Goal: Check status: Check status

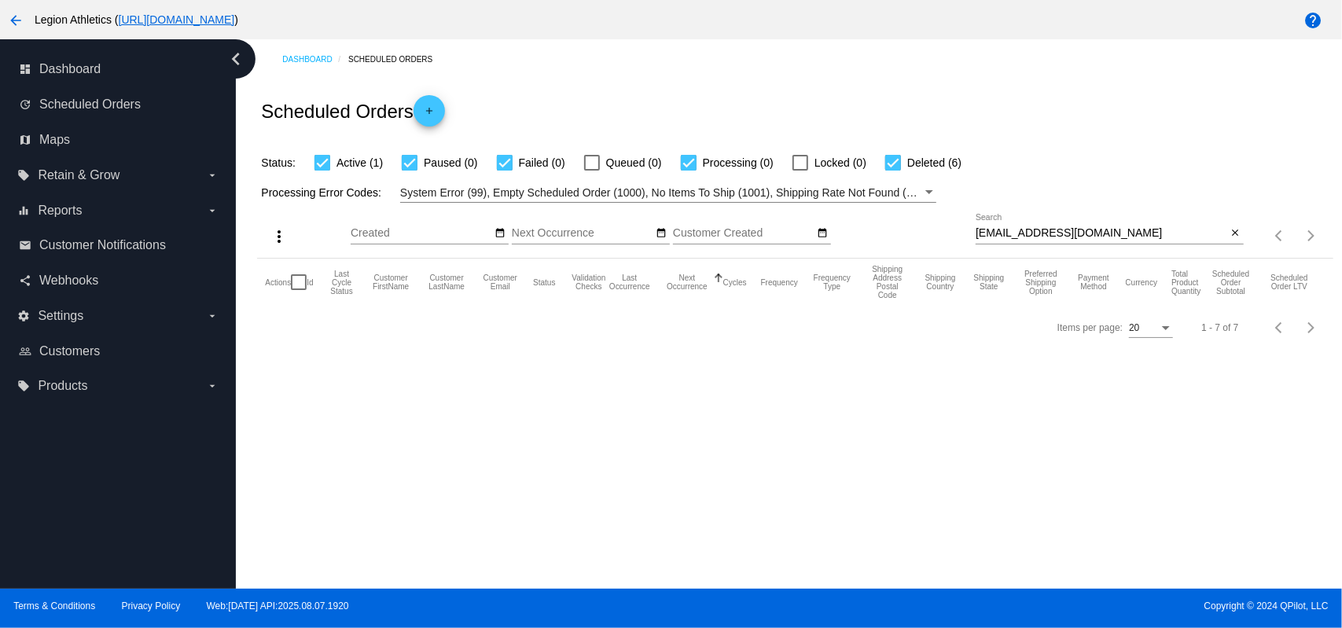
click at [1116, 243] on div "michellejones1222@yahoo.com Search" at bounding box center [1102, 229] width 252 height 31
click at [1112, 237] on input "michellejones1222@yahoo.com" at bounding box center [1102, 233] width 252 height 13
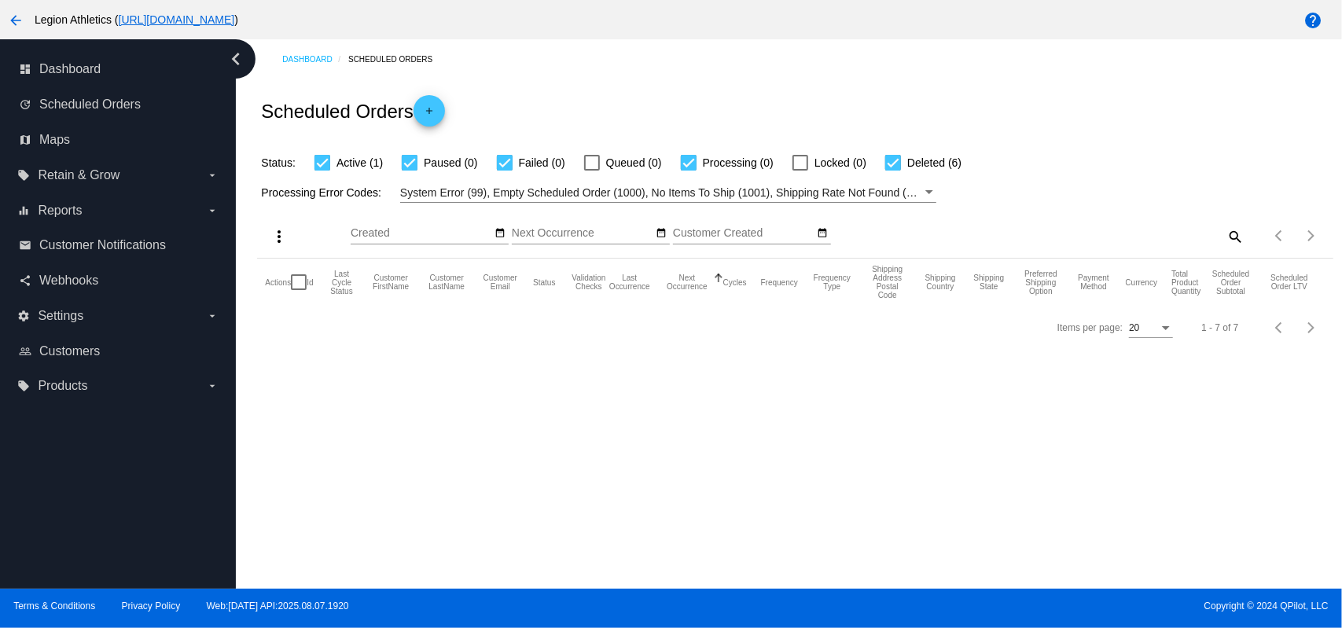
click at [1095, 147] on div "Status: Active (1) Paused (0) Failed (0) Queued (0) Processing (0) Locked (0) D…" at bounding box center [795, 157] width 1076 height 30
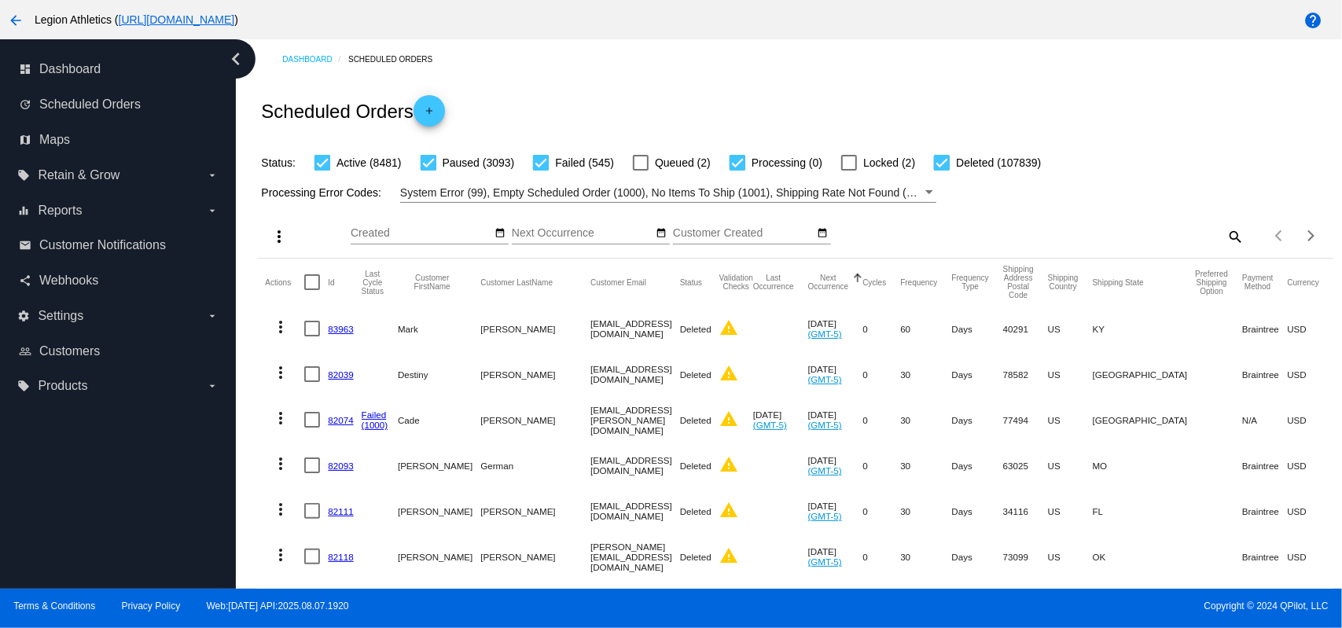
click at [1212, 241] on div "search" at bounding box center [1110, 236] width 268 height 24
click at [1225, 234] on mat-icon "search" at bounding box center [1234, 236] width 19 height 24
click at [1138, 241] on div "Search" at bounding box center [1110, 229] width 268 height 31
paste input "melissacsalvatore@gmail.com"
type input "melissacsalvatore@gmail.com"
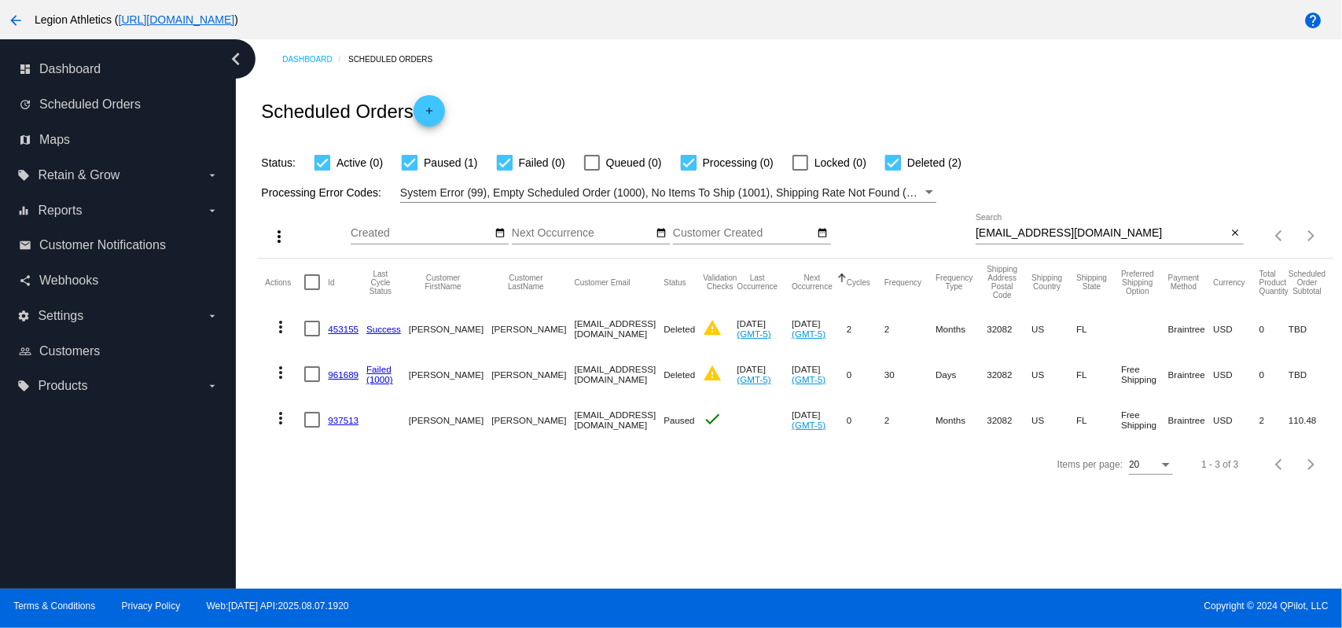
click at [280, 414] on mat-icon "more_vert" at bounding box center [280, 418] width 19 height 19
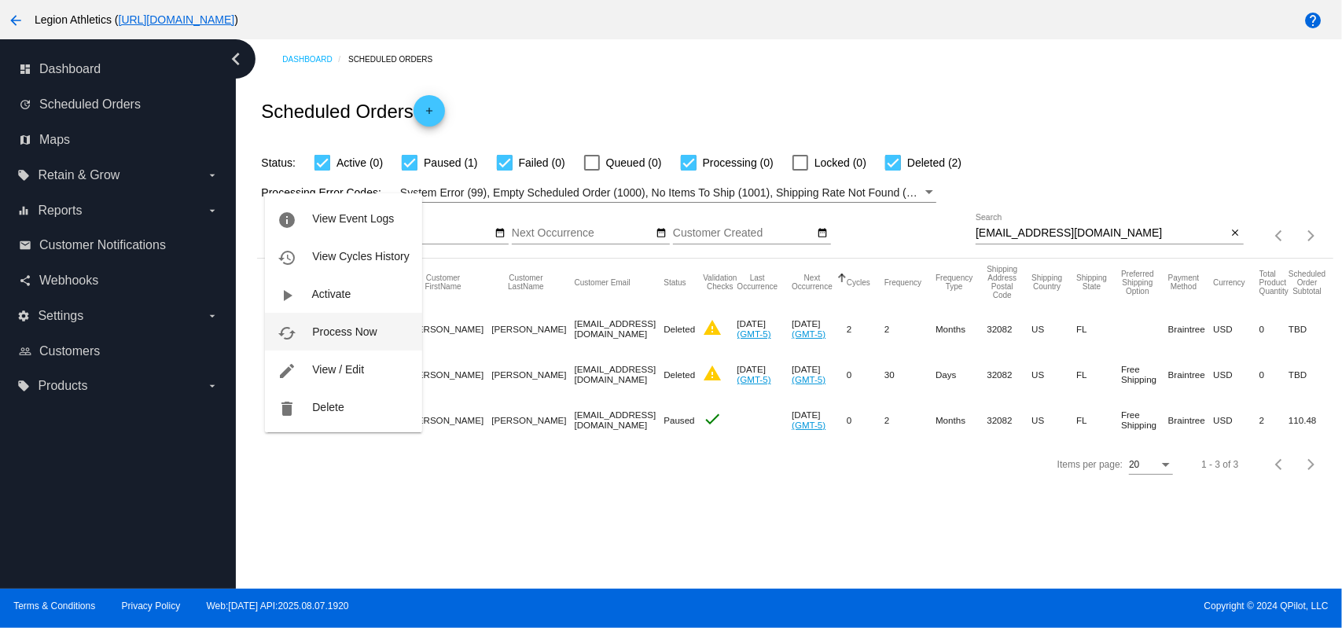
click at [346, 322] on button "cached Process Now" at bounding box center [343, 332] width 156 height 38
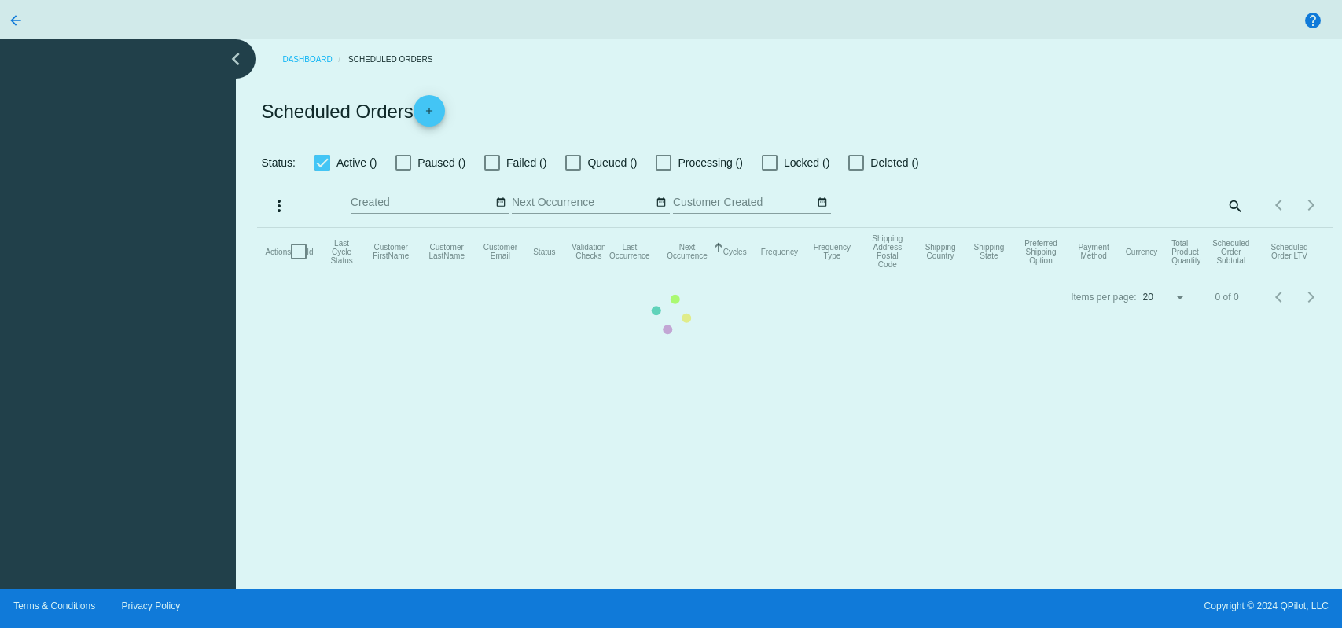
checkbox input "true"
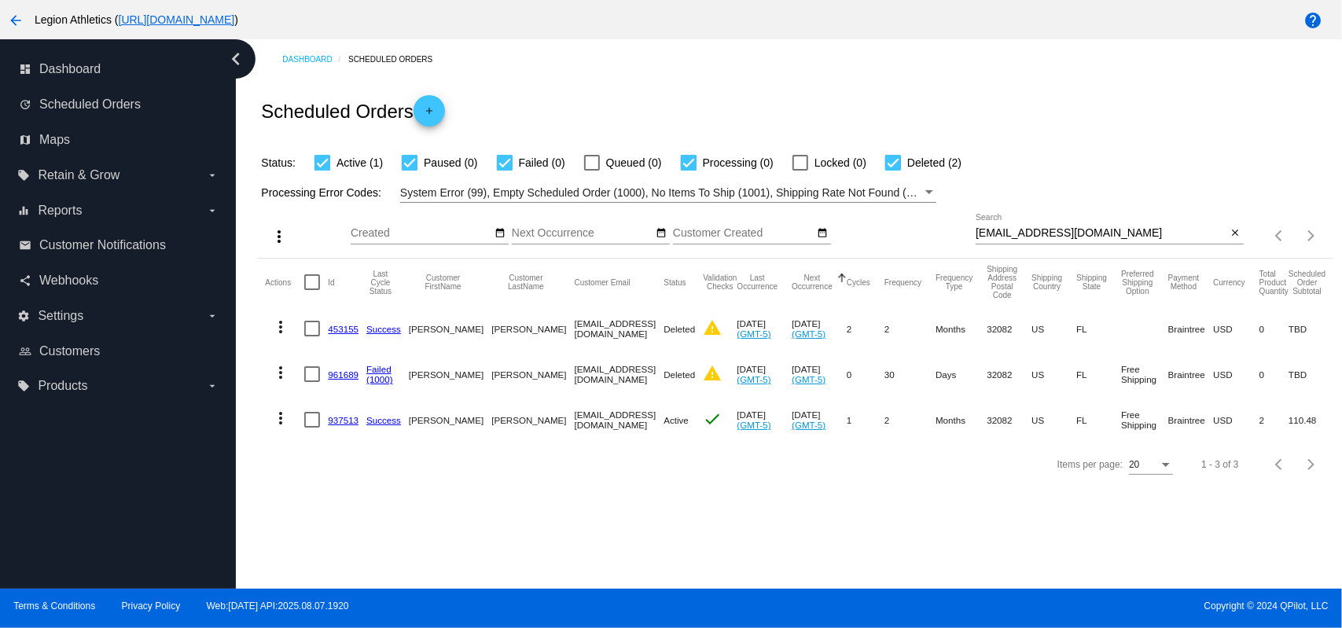
click at [549, 92] on div "Scheduled Orders add" at bounding box center [795, 110] width 1076 height 63
click at [1065, 241] on div "melissacsalvatore@gmail.com Search" at bounding box center [1102, 229] width 252 height 31
click at [1064, 230] on input "melissacsalvatore@gmail.com" at bounding box center [1102, 233] width 252 height 13
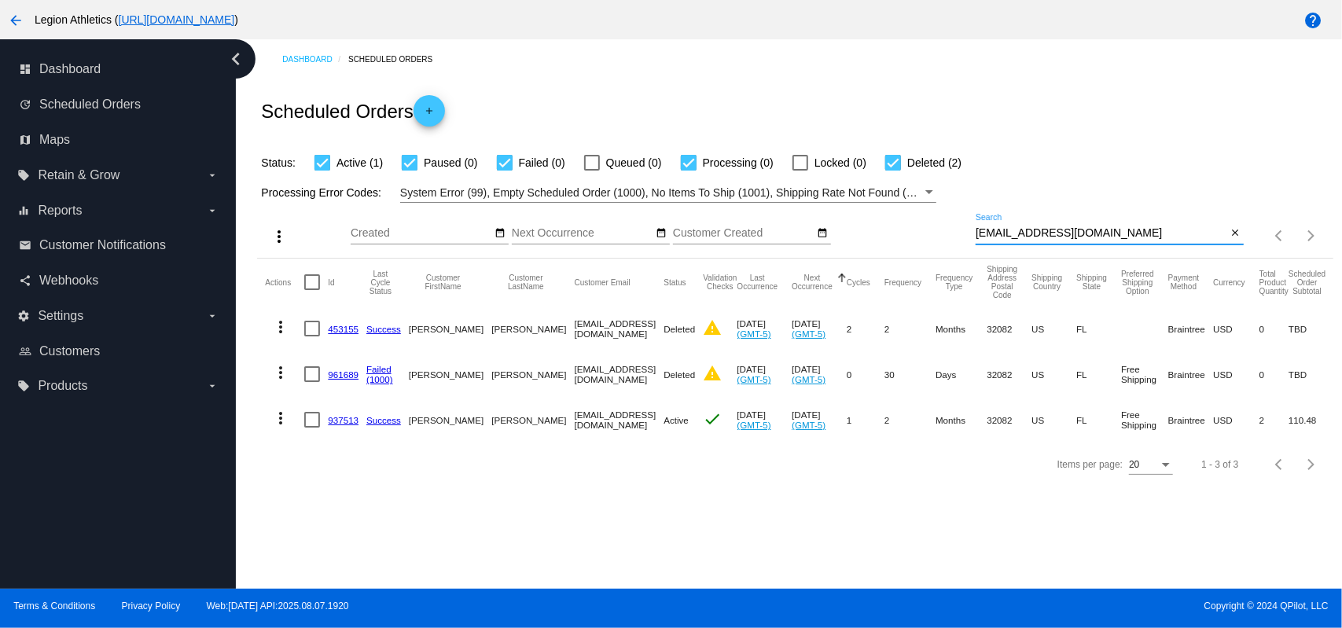
click at [1064, 230] on input "melissacsalvatore@gmail.com" at bounding box center [1102, 233] width 252 height 13
paste input "apbsirenita"
click at [973, 127] on div "Scheduled Orders add" at bounding box center [795, 110] width 1076 height 63
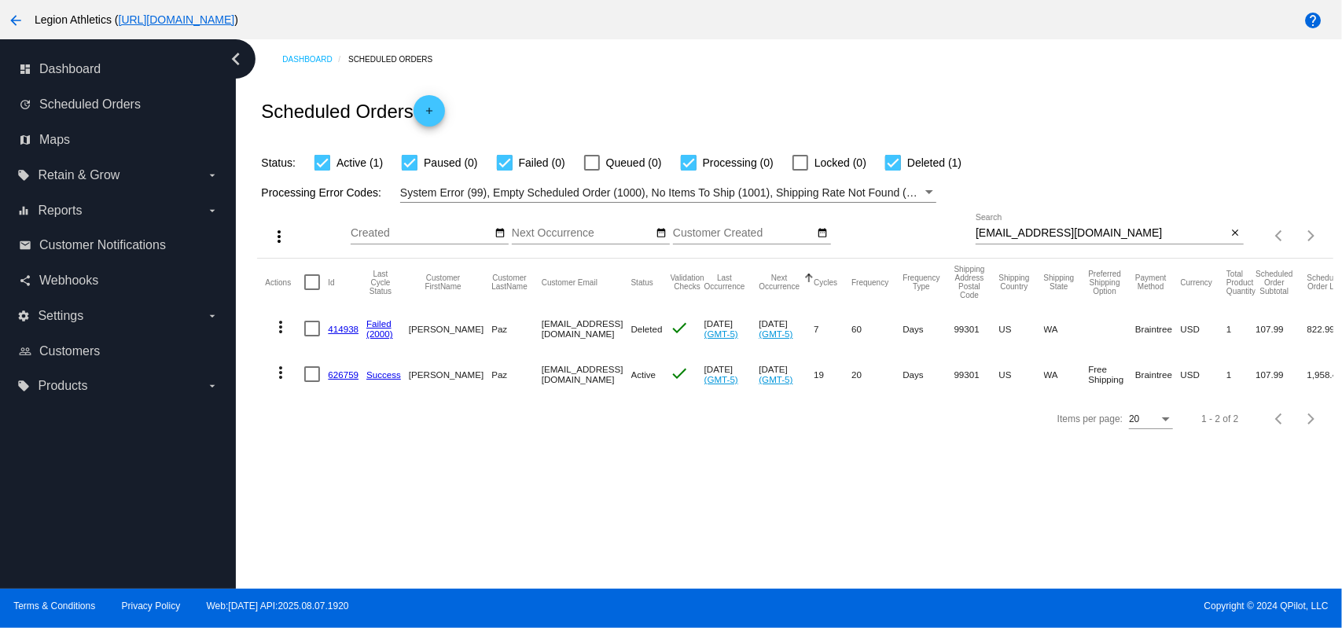
click at [1109, 230] on input "apbsirenita@gmail.com" at bounding box center [1102, 233] width 252 height 13
paste input "supermandre25@hot"
type input "supermandre25@hotmail.com"
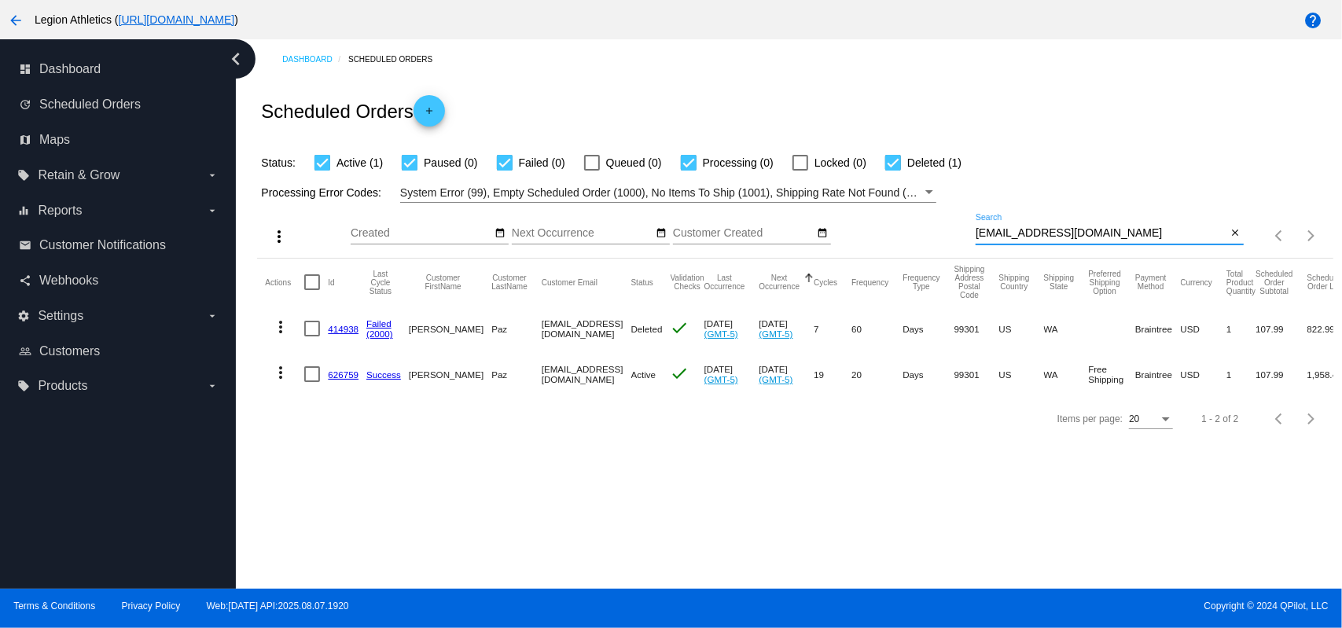
click at [985, 86] on div "Scheduled Orders add" at bounding box center [795, 110] width 1076 height 63
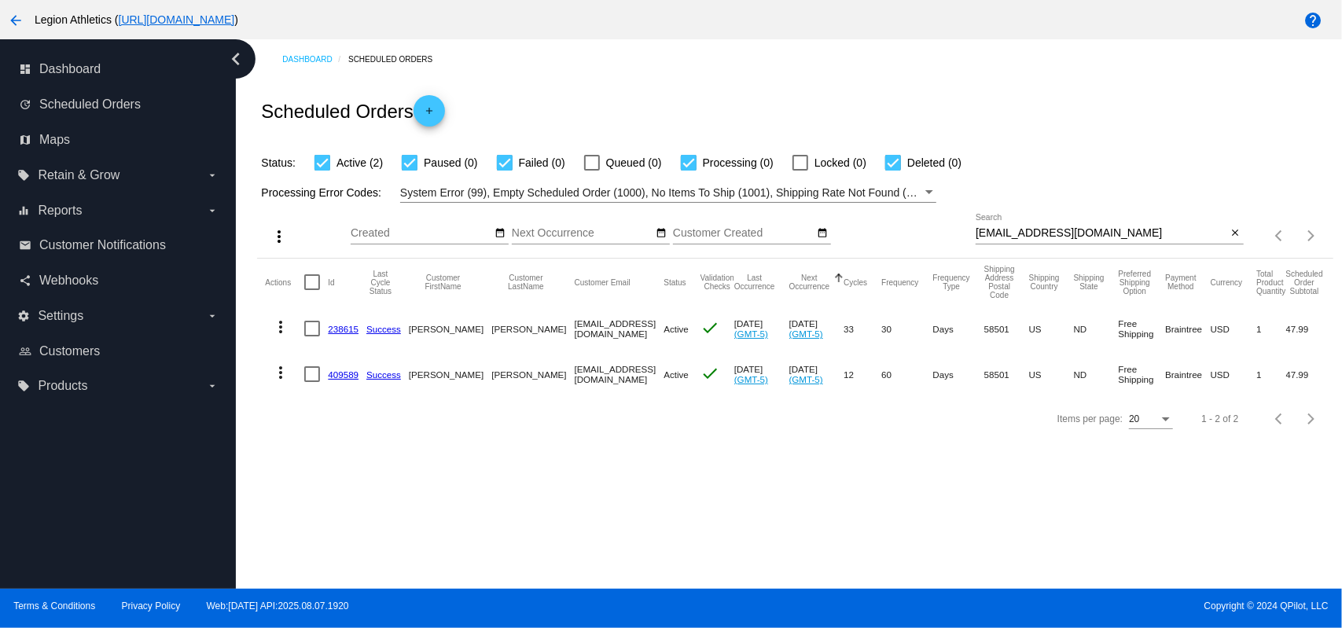
click at [334, 327] on link "238615" at bounding box center [343, 329] width 31 height 10
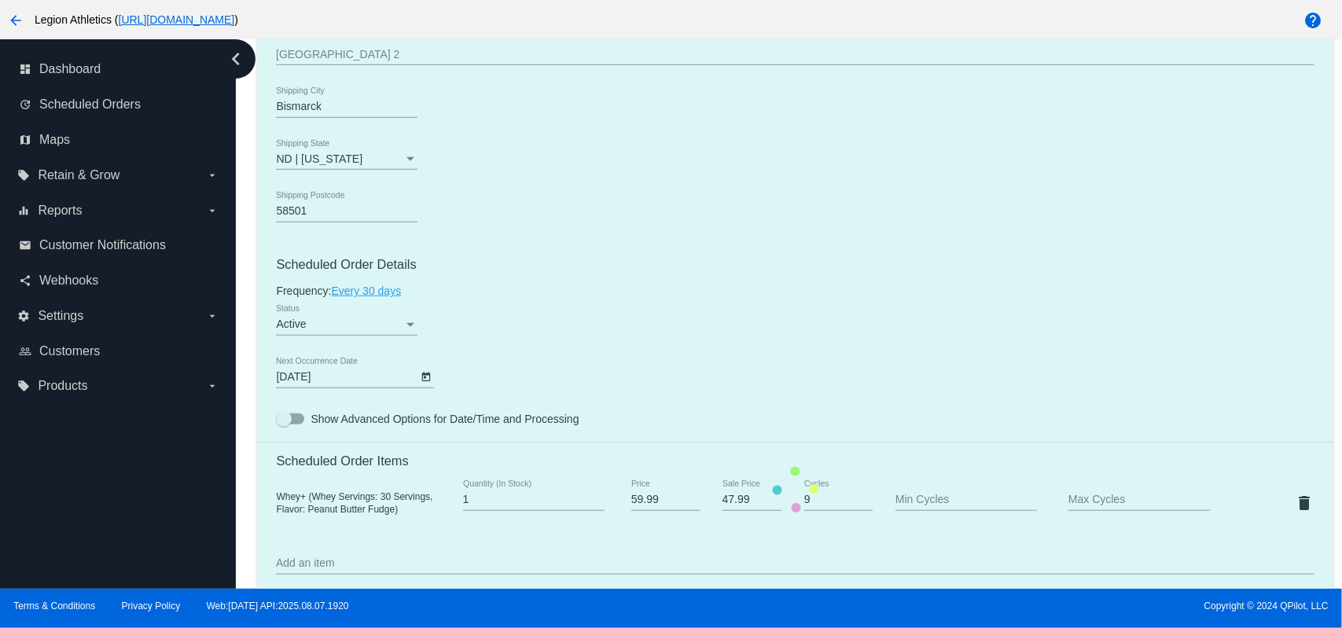
scroll to position [1101, 0]
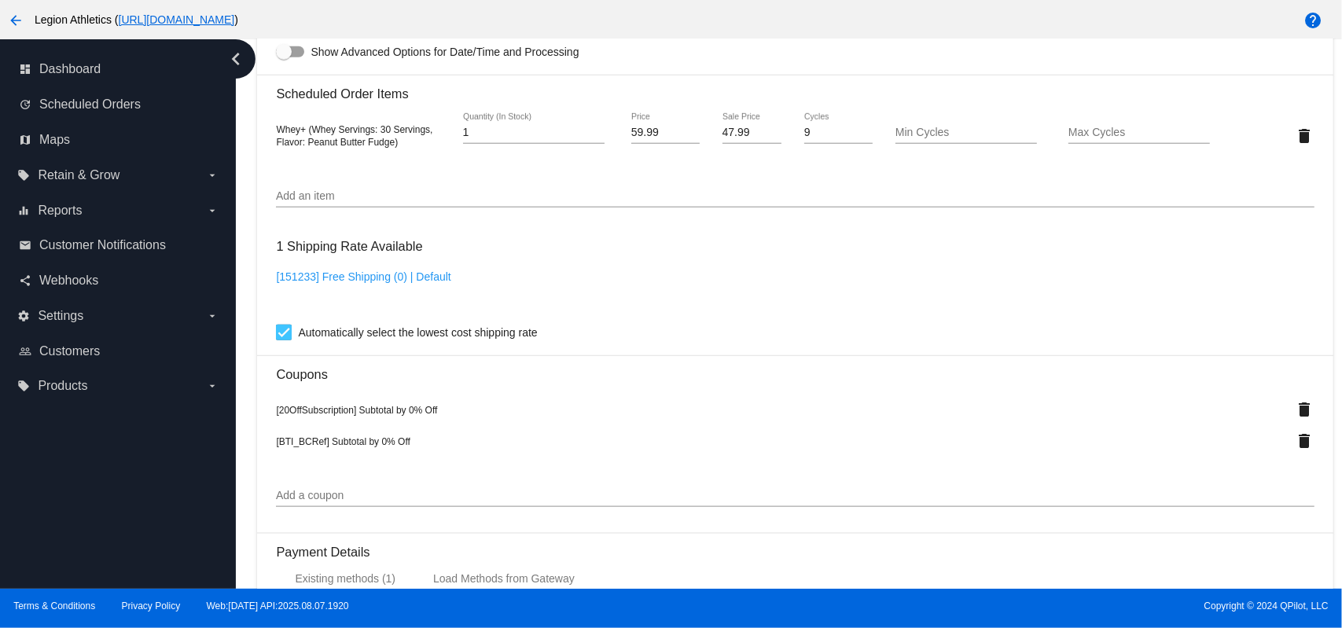
click at [384, 193] on input "Add an item" at bounding box center [795, 196] width 1038 height 13
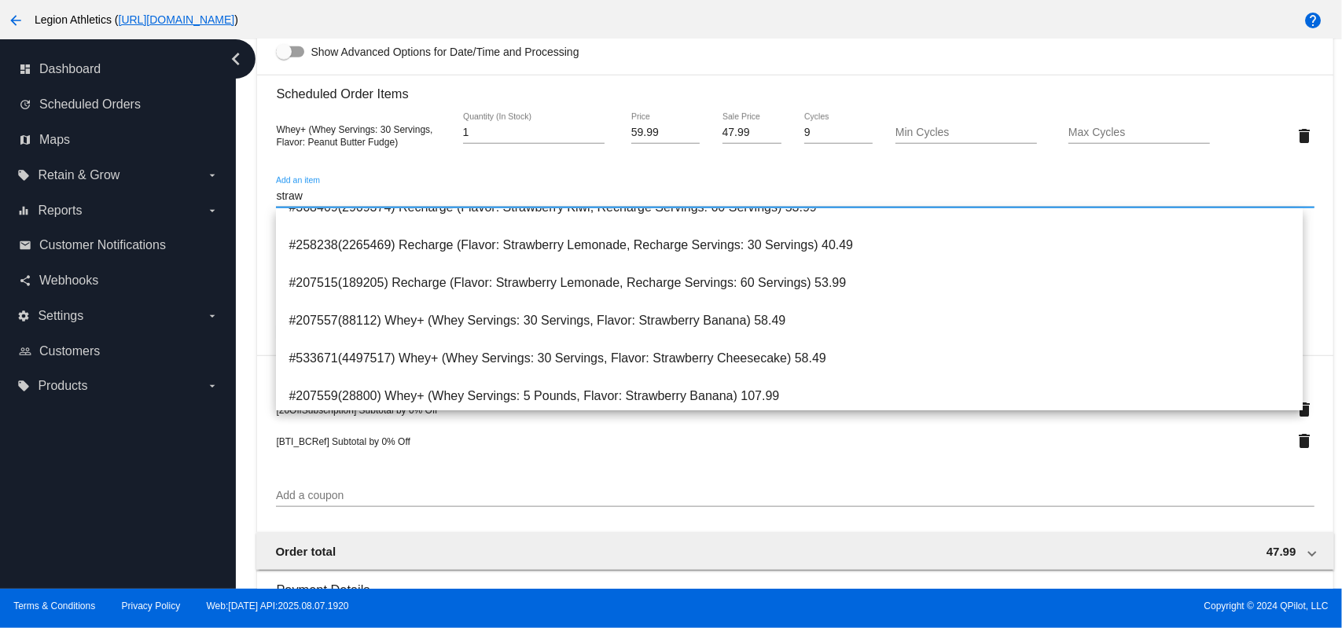
scroll to position [176, 0]
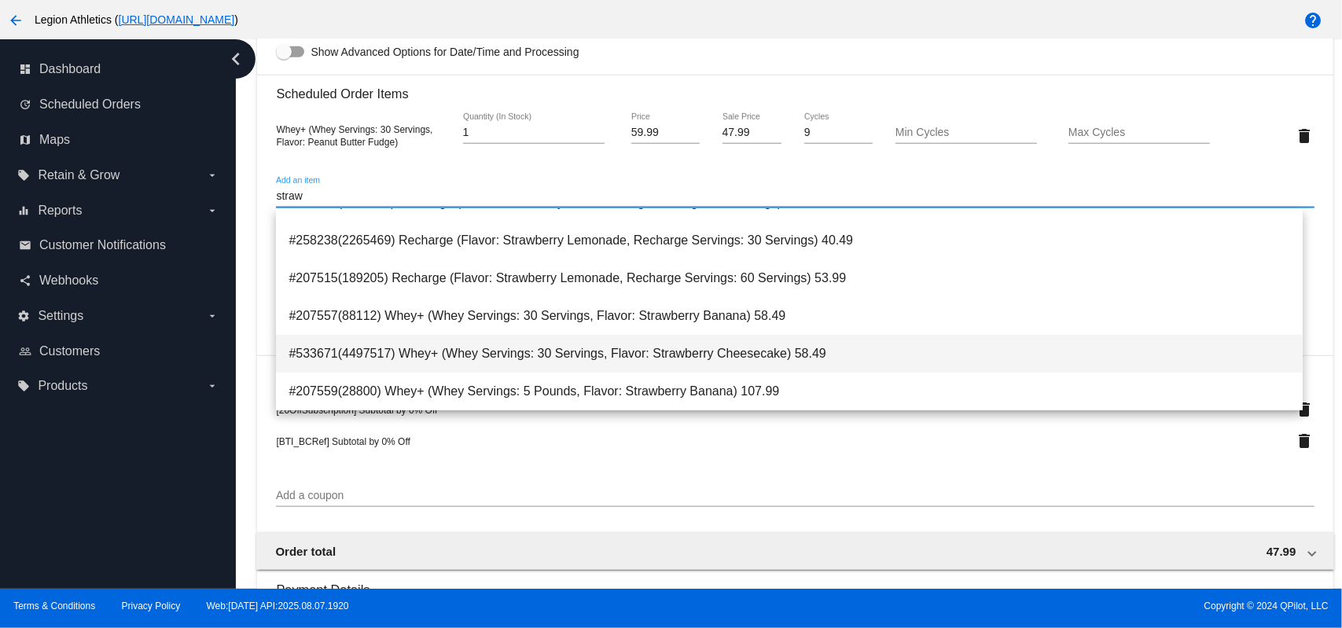
type input "straw"
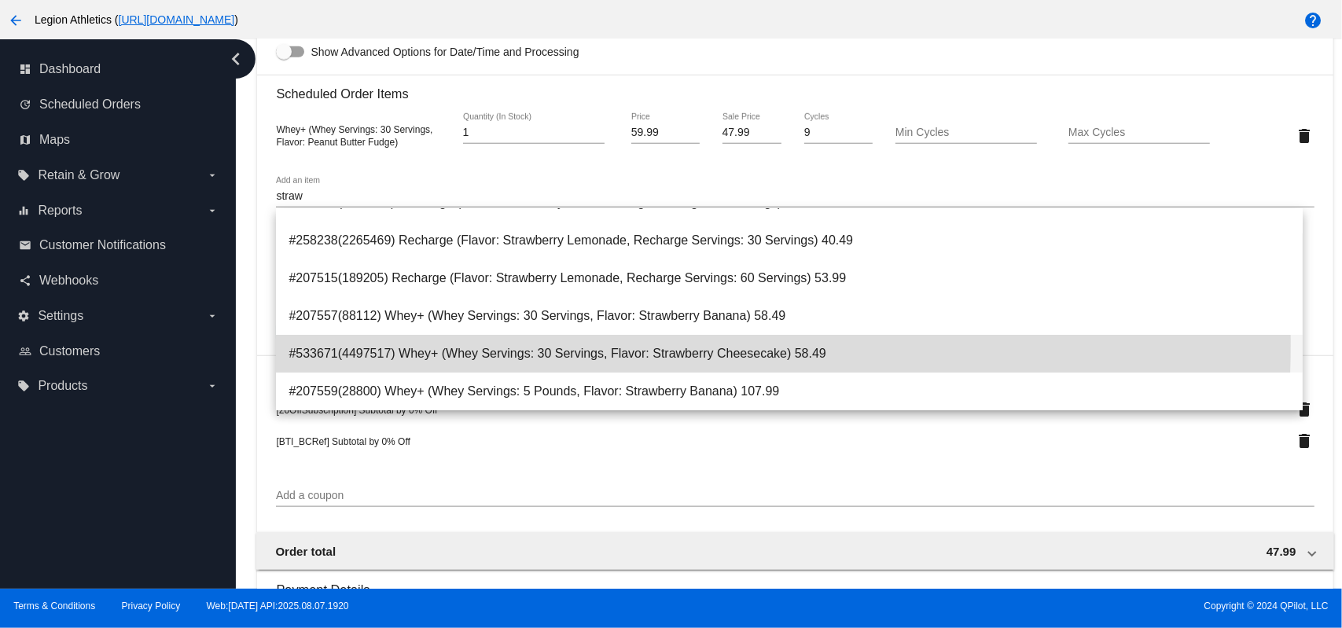
click at [465, 344] on span "#533671(4497517) Whey+ (Whey Servings: 30 Servings, Flavor: Strawberry Cheeseca…" at bounding box center [789, 354] width 1001 height 38
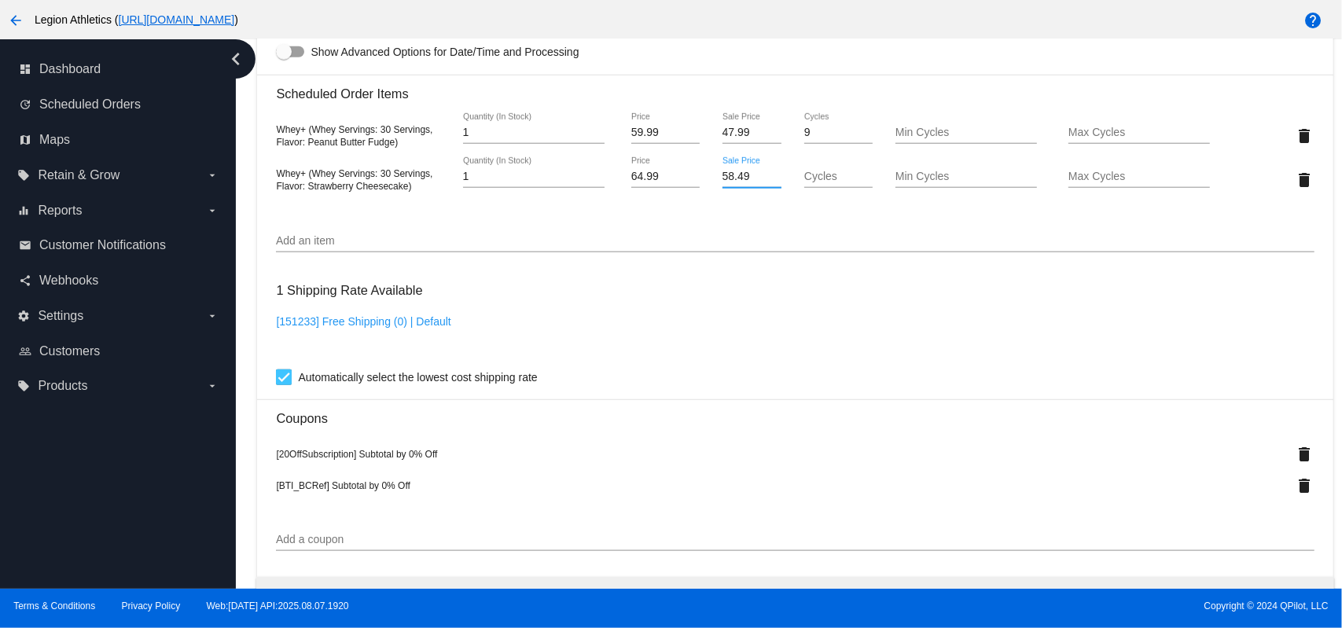
click at [733, 179] on input "58.49" at bounding box center [753, 177] width 60 height 13
type input "47.99"
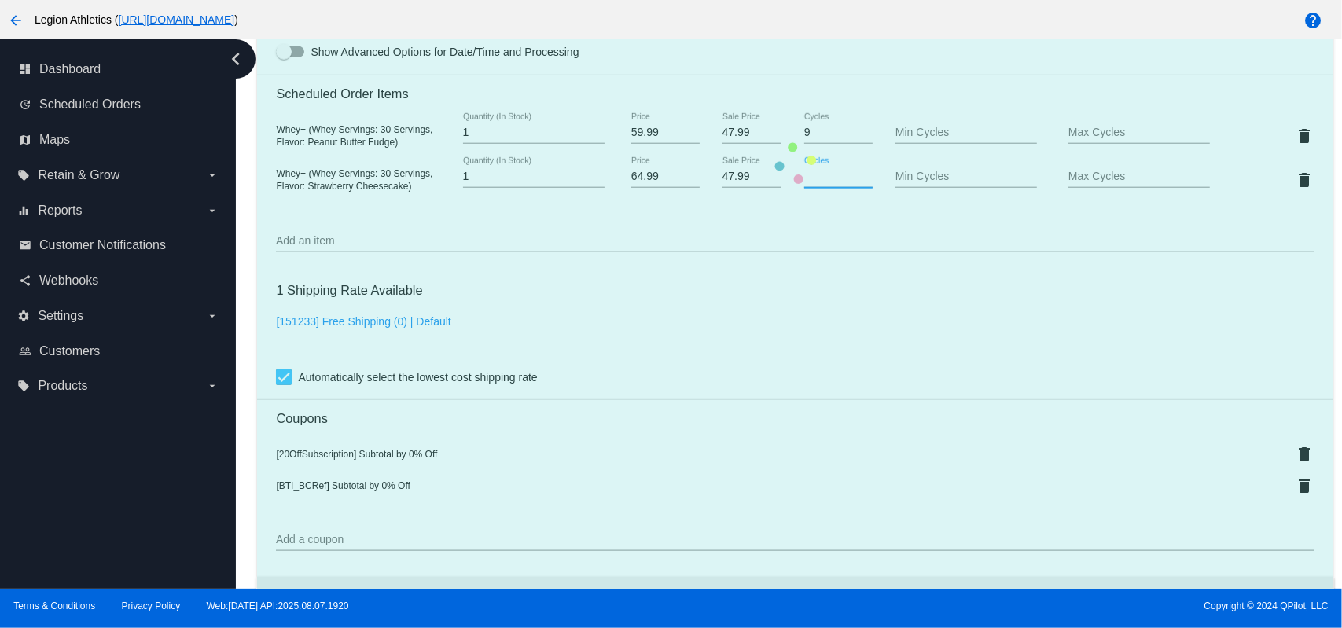
click at [800, 176] on mat-card "Customer 843702: Drew Thomas supermandre25@hotmail.com Customer Shipping Enter …" at bounding box center [795, 163] width 1076 height 1703
type input "9"
click at [807, 223] on mat-card "Customer 843702: Drew Thomas supermandre25@hotmail.com Customer Shipping Enter …" at bounding box center [795, 163] width 1076 height 1703
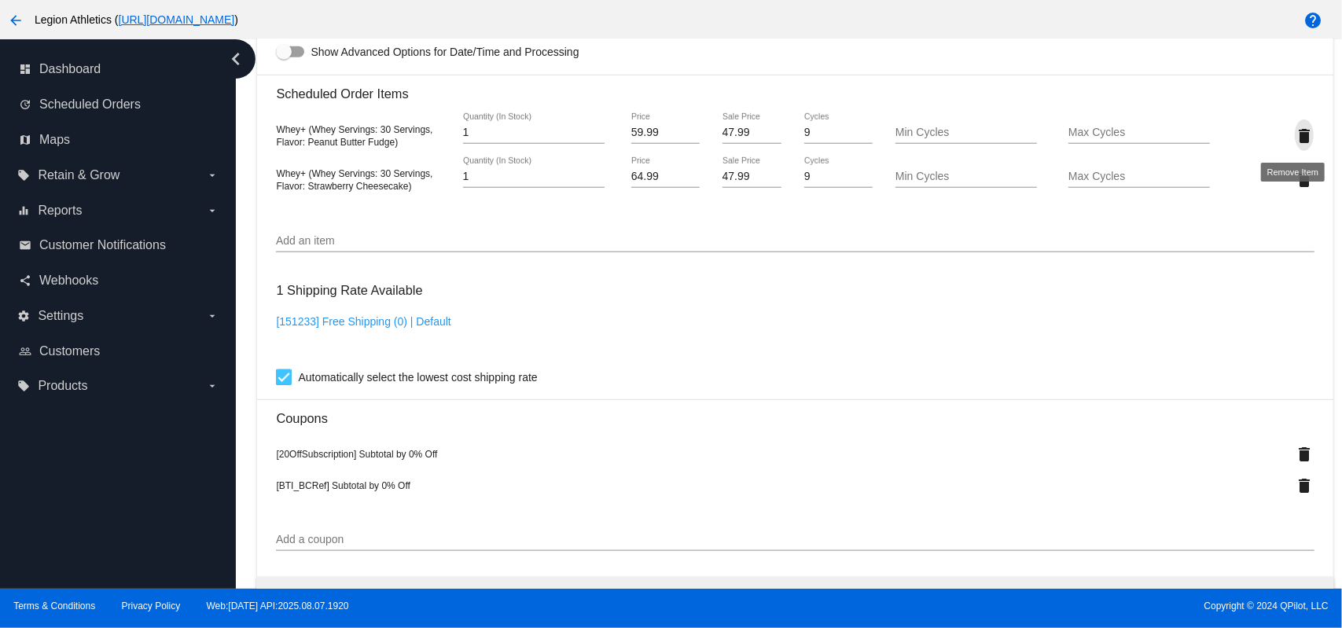
click at [1295, 139] on mat-icon "delete" at bounding box center [1304, 136] width 19 height 19
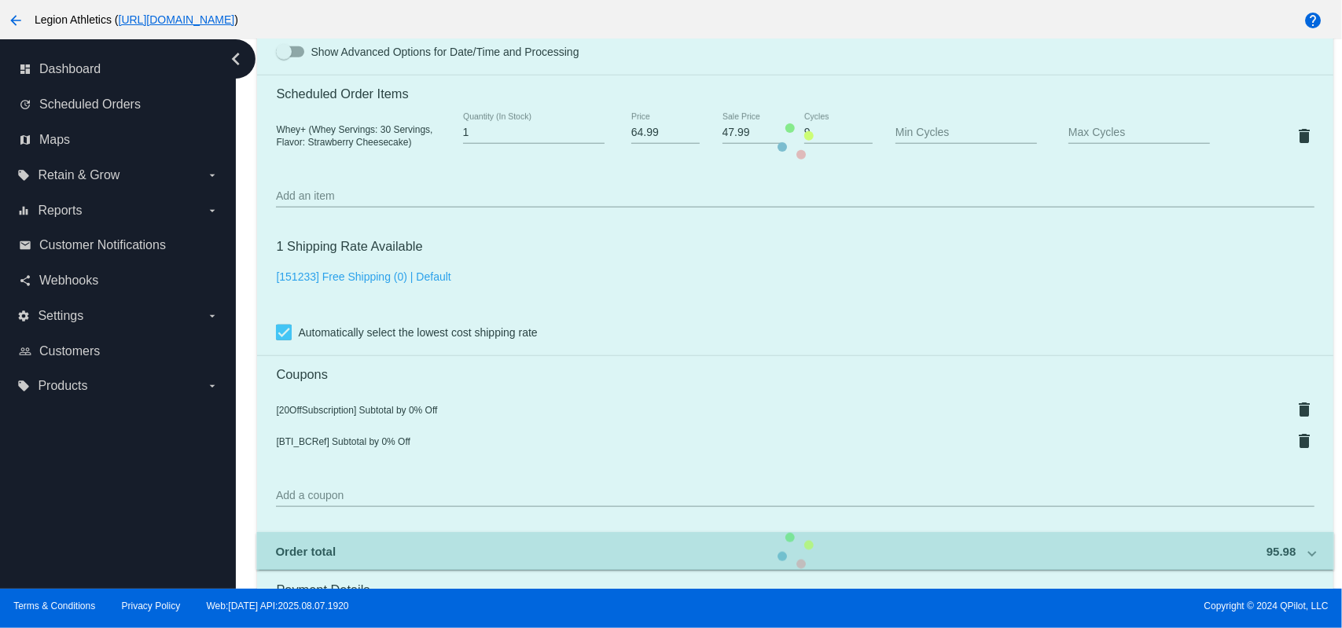
scroll to position [1484, 0]
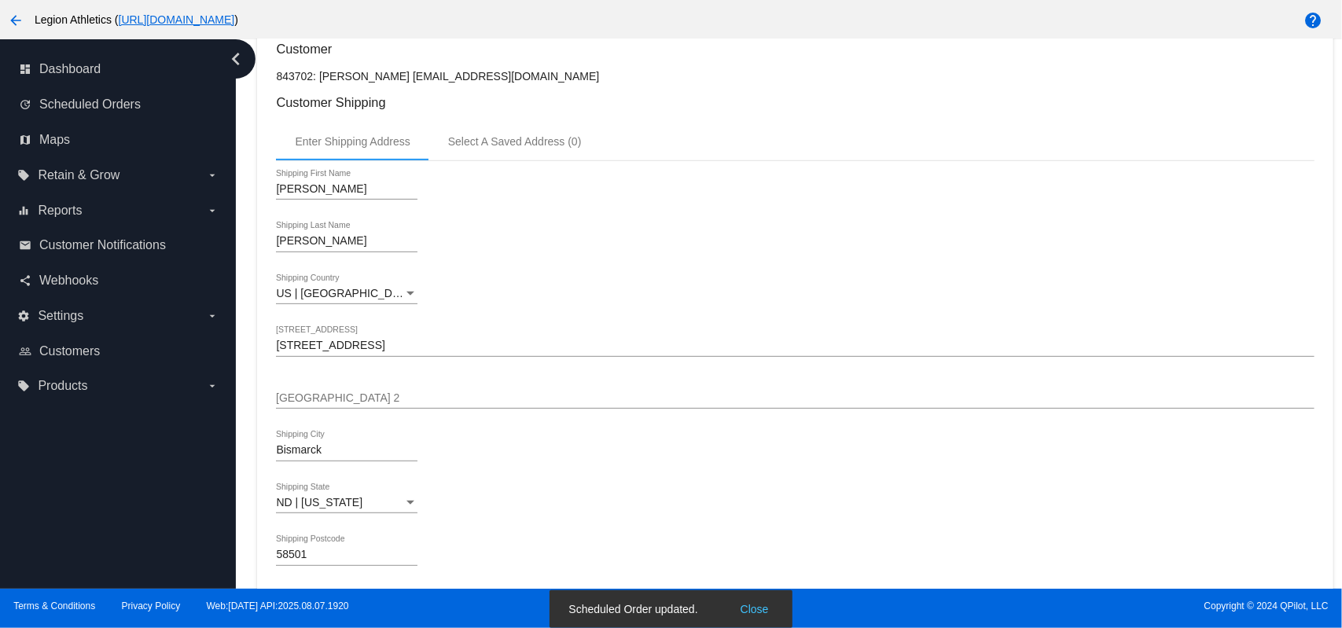
scroll to position [16, 0]
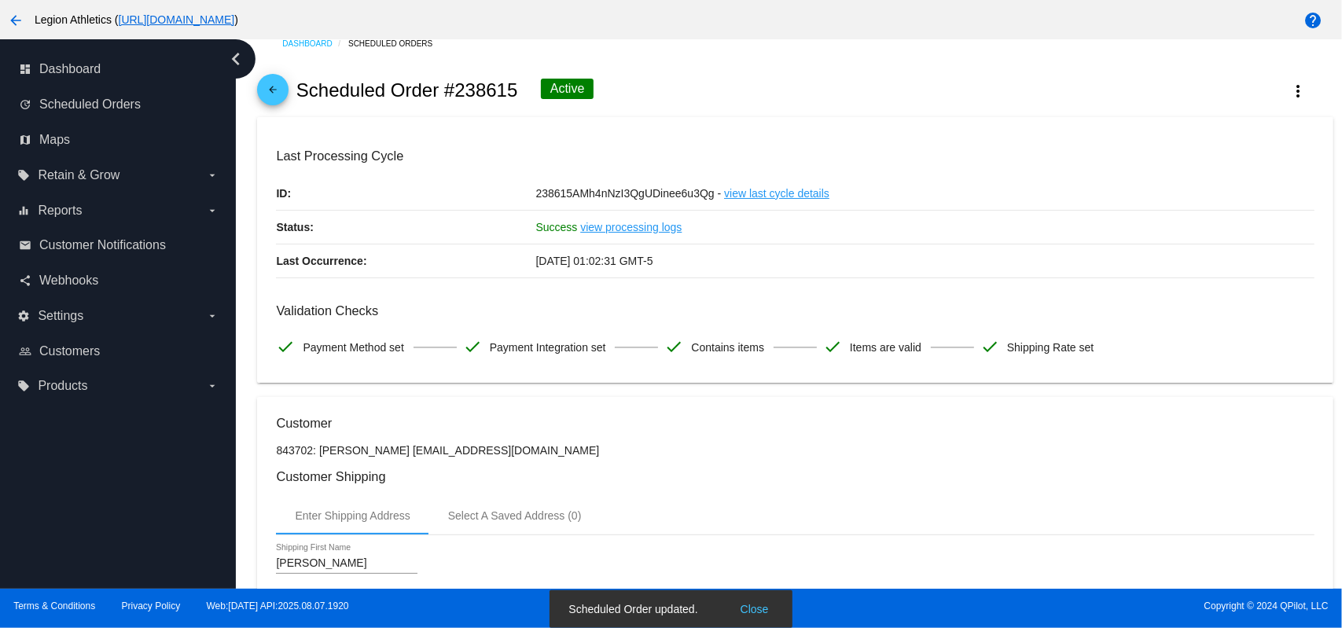
click at [281, 100] on mat-icon "arrow_back" at bounding box center [272, 93] width 19 height 19
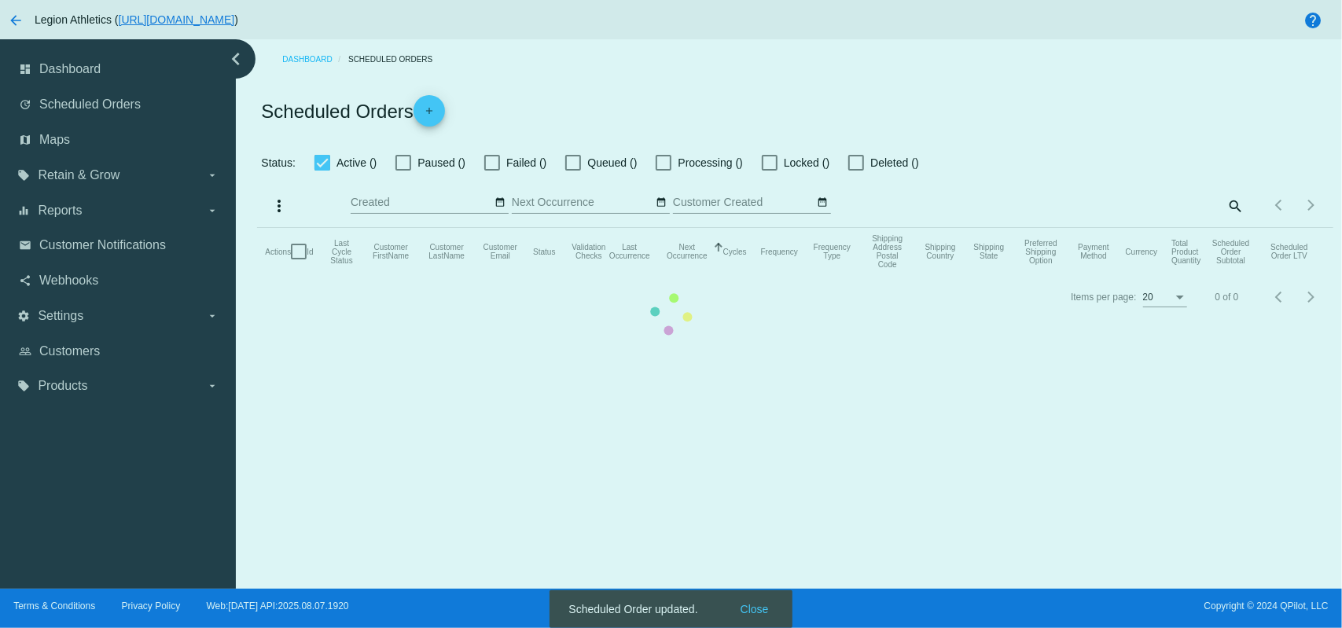
checkbox input "true"
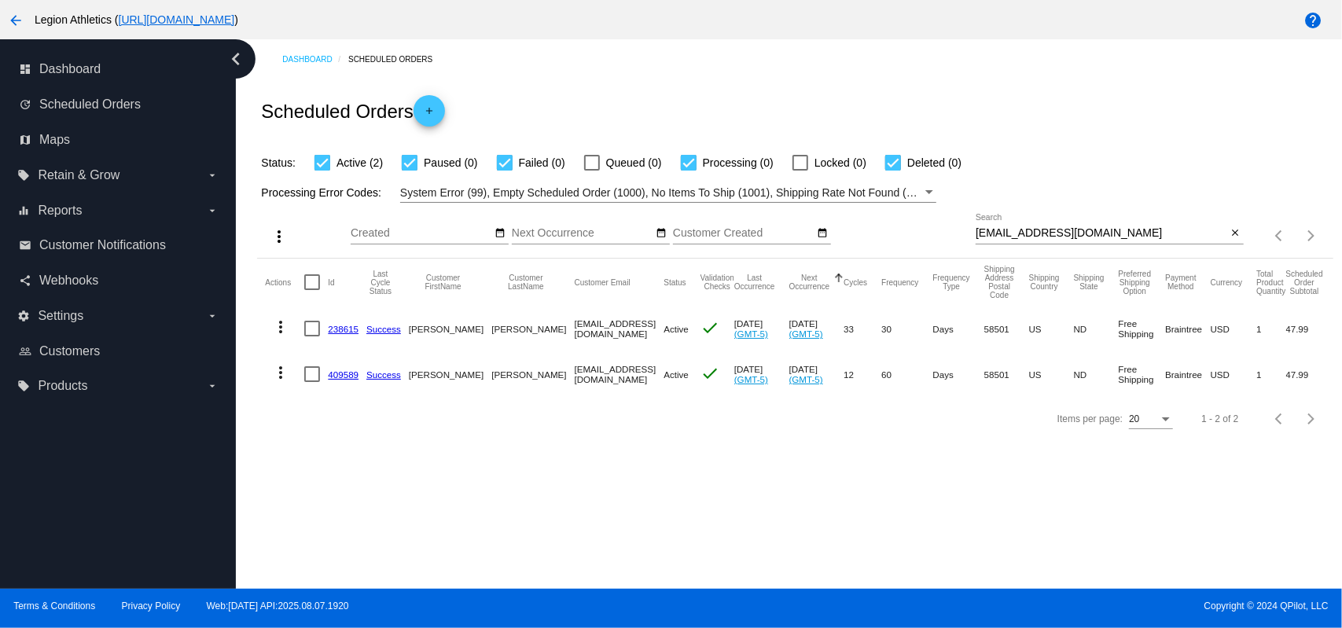
click at [285, 326] on mat-icon "more_vert" at bounding box center [280, 327] width 19 height 19
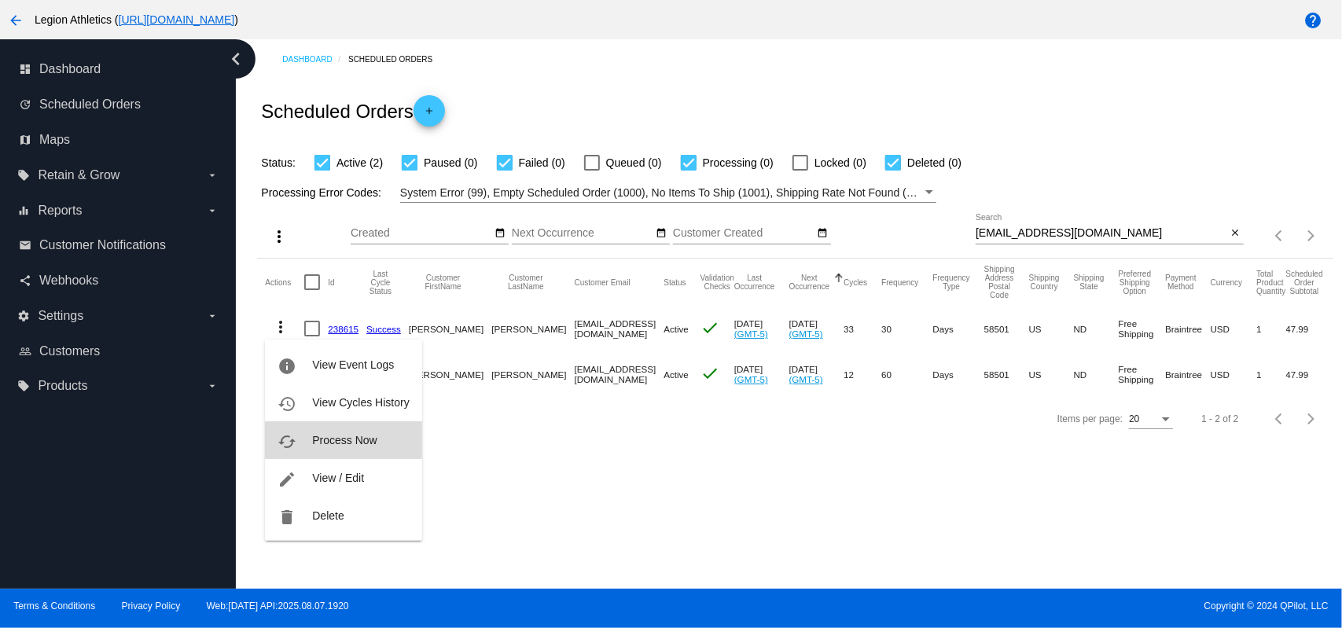
click at [329, 439] on span "Process Now" at bounding box center [344, 440] width 64 height 13
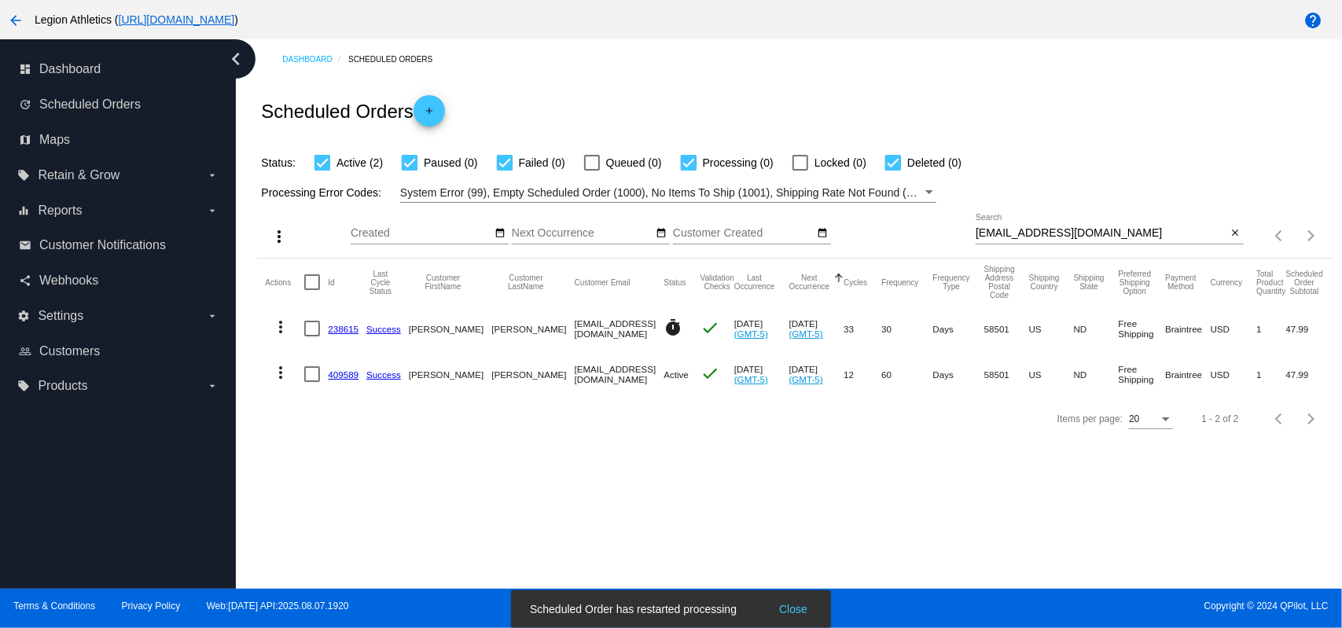
click at [591, 54] on div "Dashboard Scheduled Orders" at bounding box center [807, 59] width 1050 height 24
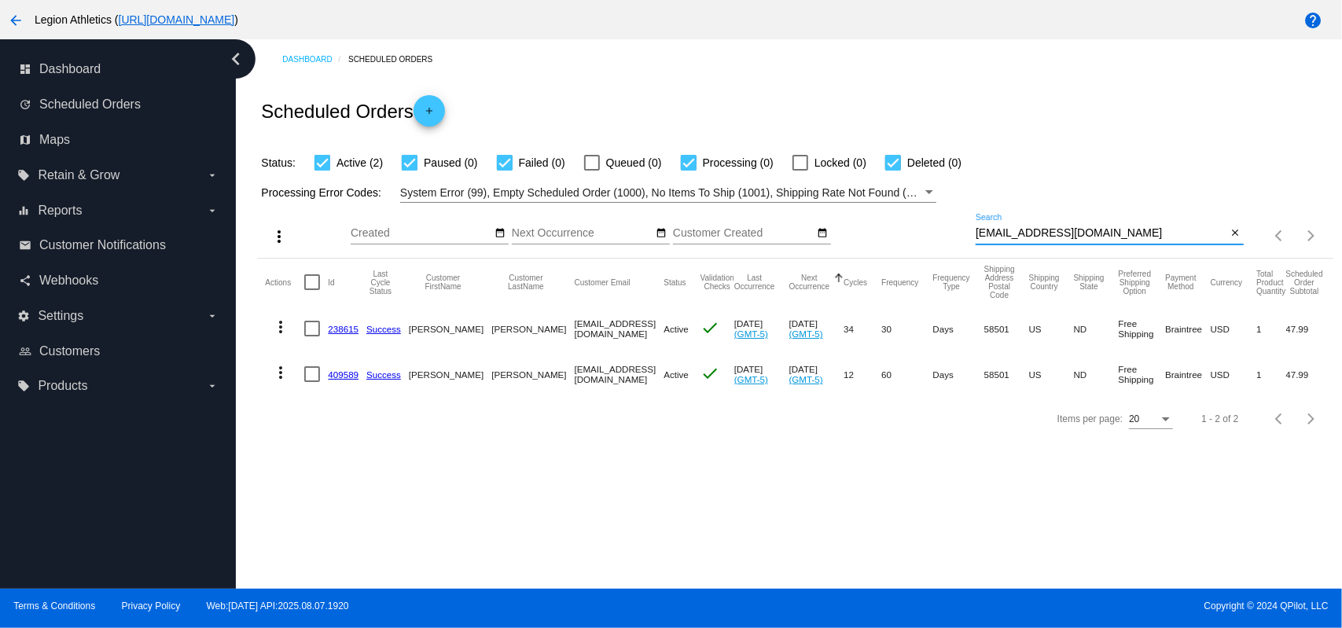
click at [1062, 232] on input "supermandre25@hotmail.com" at bounding box center [1102, 233] width 252 height 13
paste input "herber5176"
type input "herber5176@hotmail.com"
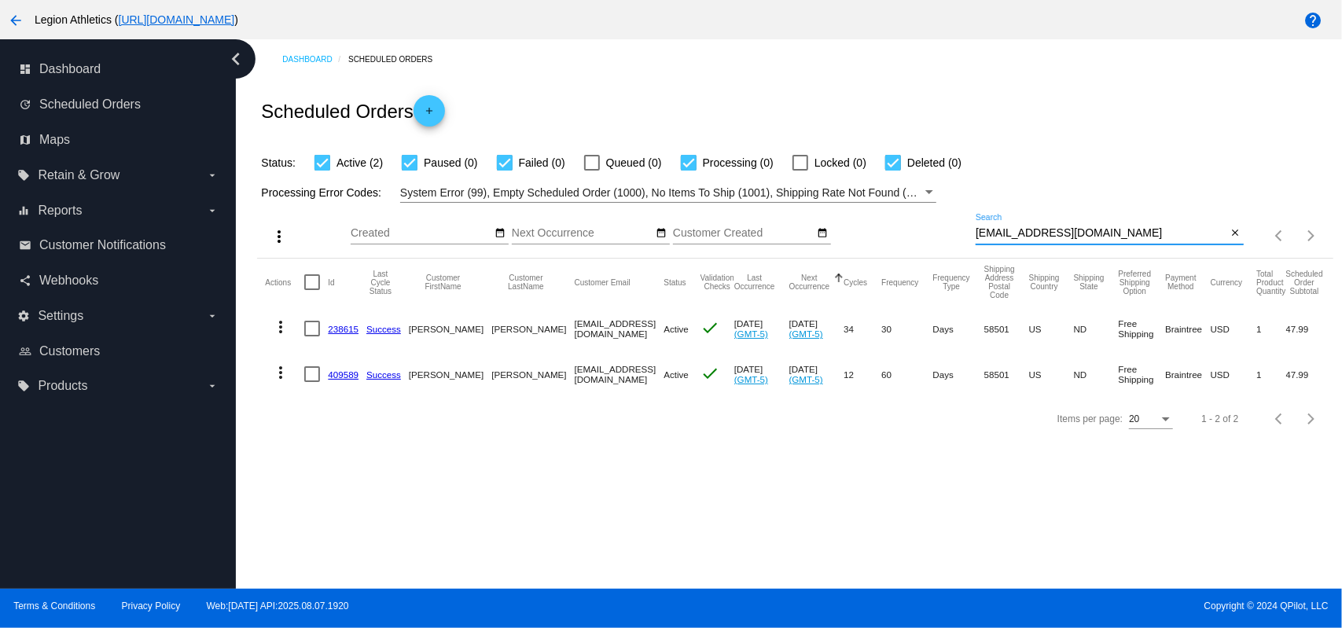
click at [1032, 138] on div "Scheduled Orders add" at bounding box center [795, 110] width 1076 height 63
click at [342, 375] on link "284698" at bounding box center [343, 375] width 31 height 10
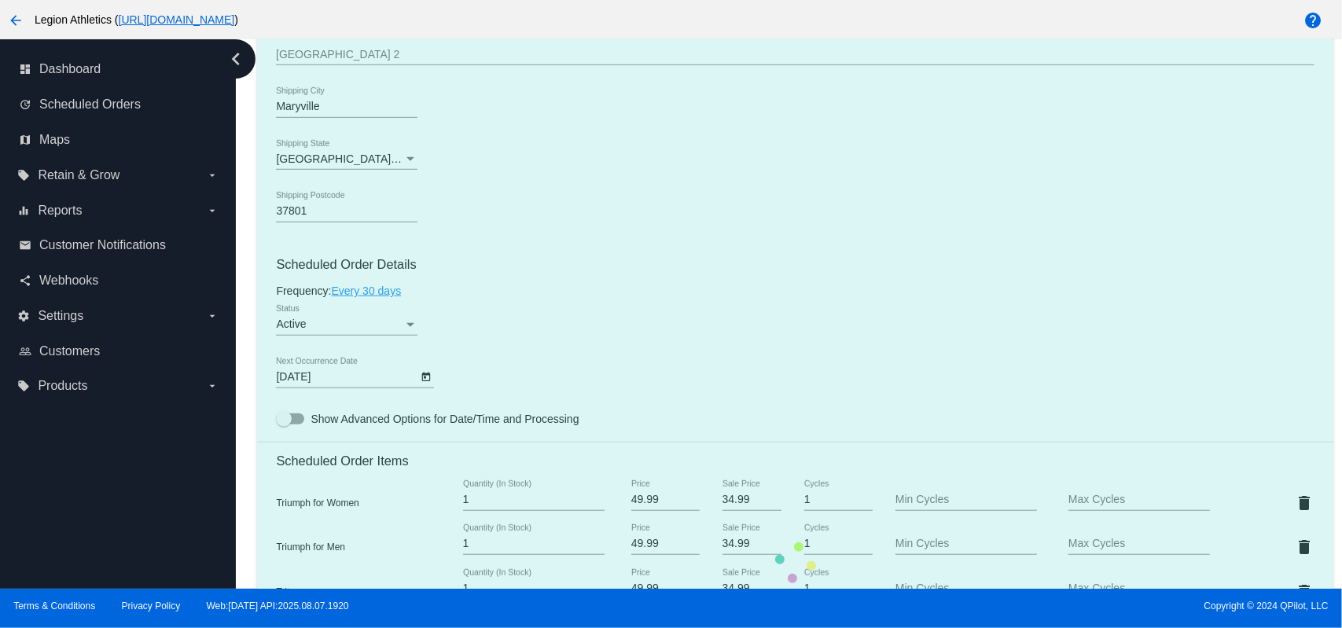
scroll to position [1101, 0]
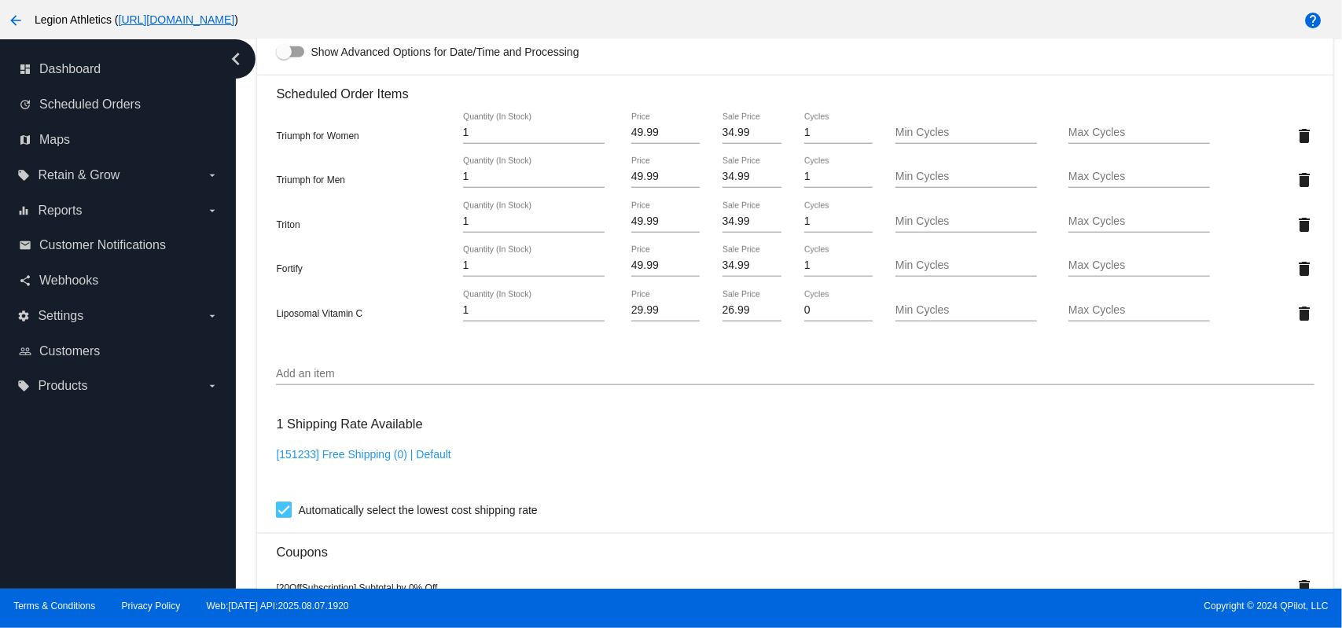
click at [730, 317] on input "26.99" at bounding box center [753, 310] width 60 height 13
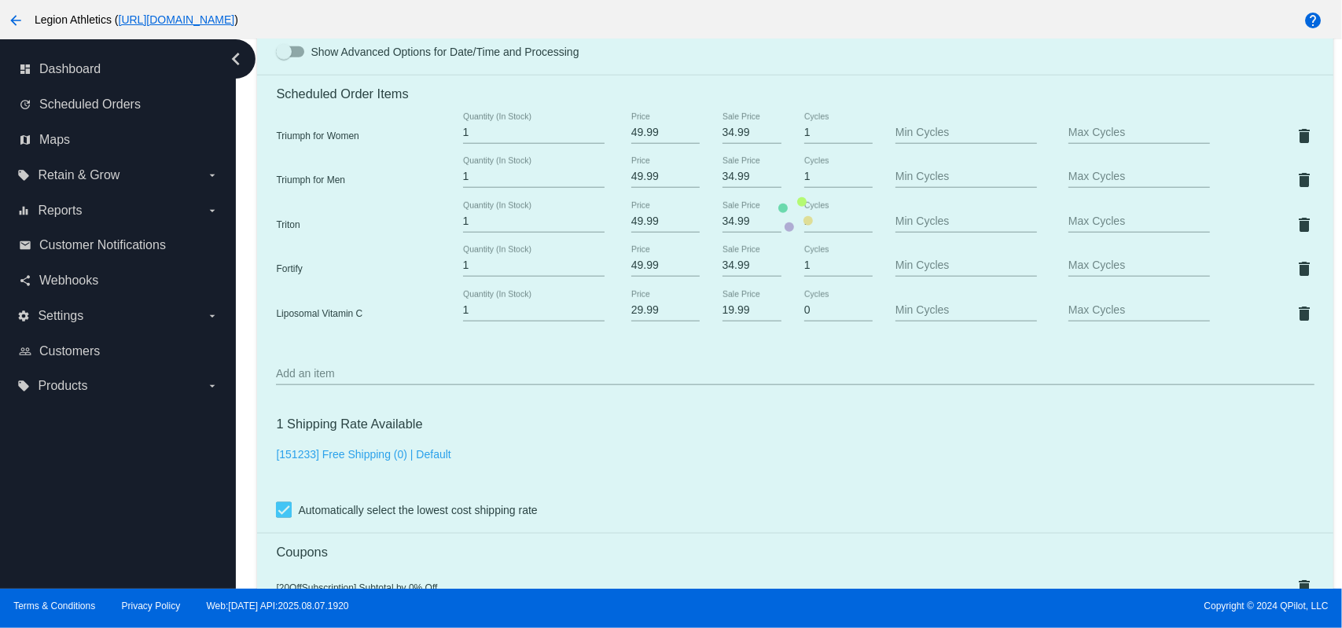
click at [733, 315] on mat-card "Customer 1066476: Daniel Herber herber5176@hotmail.com Customer Shipping Enter …" at bounding box center [795, 214] width 1076 height 1805
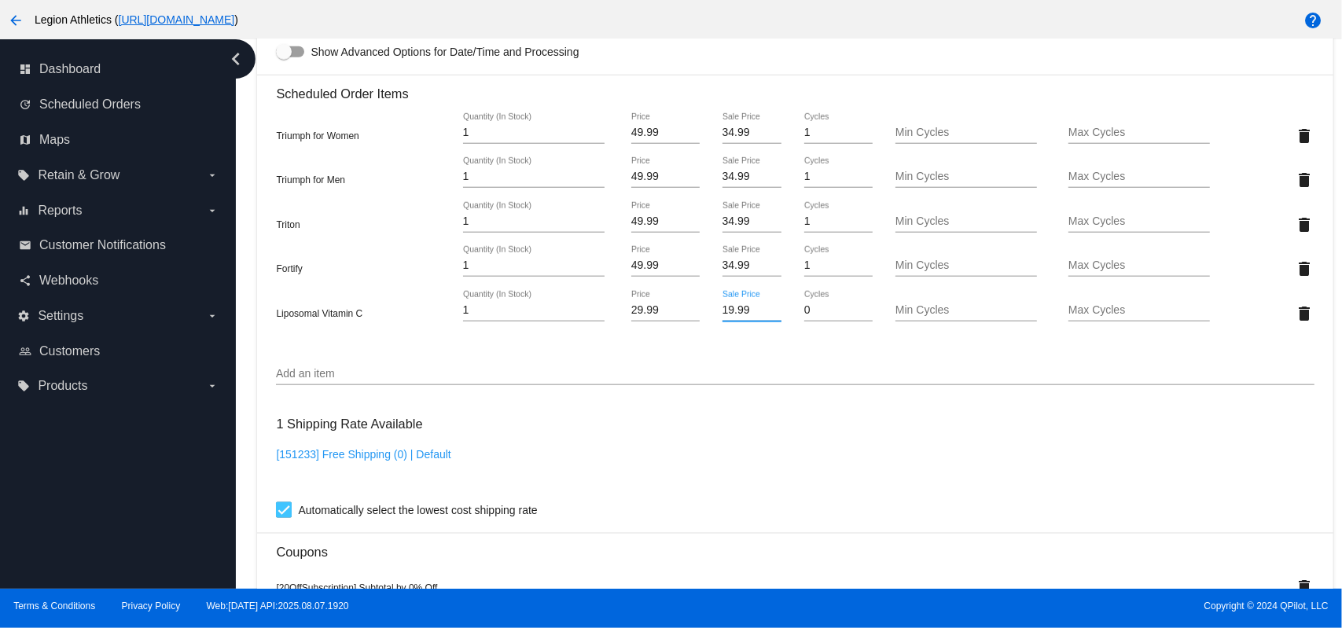
click at [733, 315] on input "19.99" at bounding box center [753, 310] width 60 height 13
click at [723, 309] on input "30.99" at bounding box center [753, 310] width 60 height 13
type input "20.99"
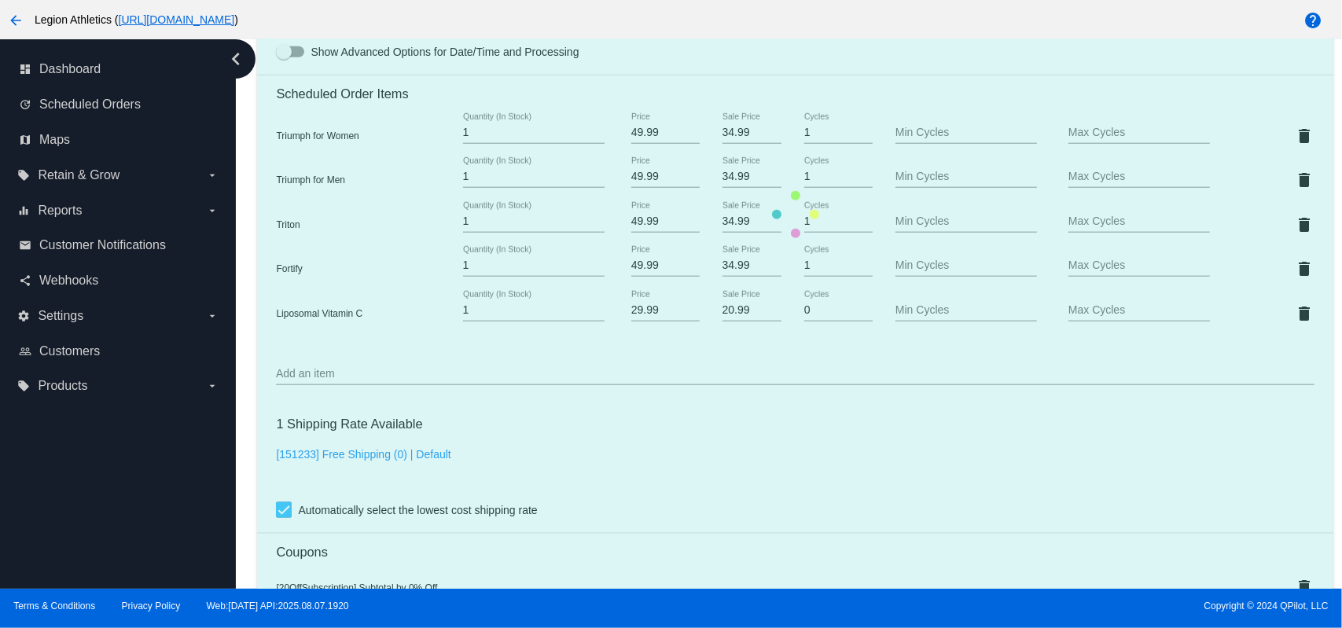
click at [627, 443] on mat-card "Customer 1066476: Daniel Herber herber5176@hotmail.com Customer Shipping Enter …" at bounding box center [795, 214] width 1076 height 1805
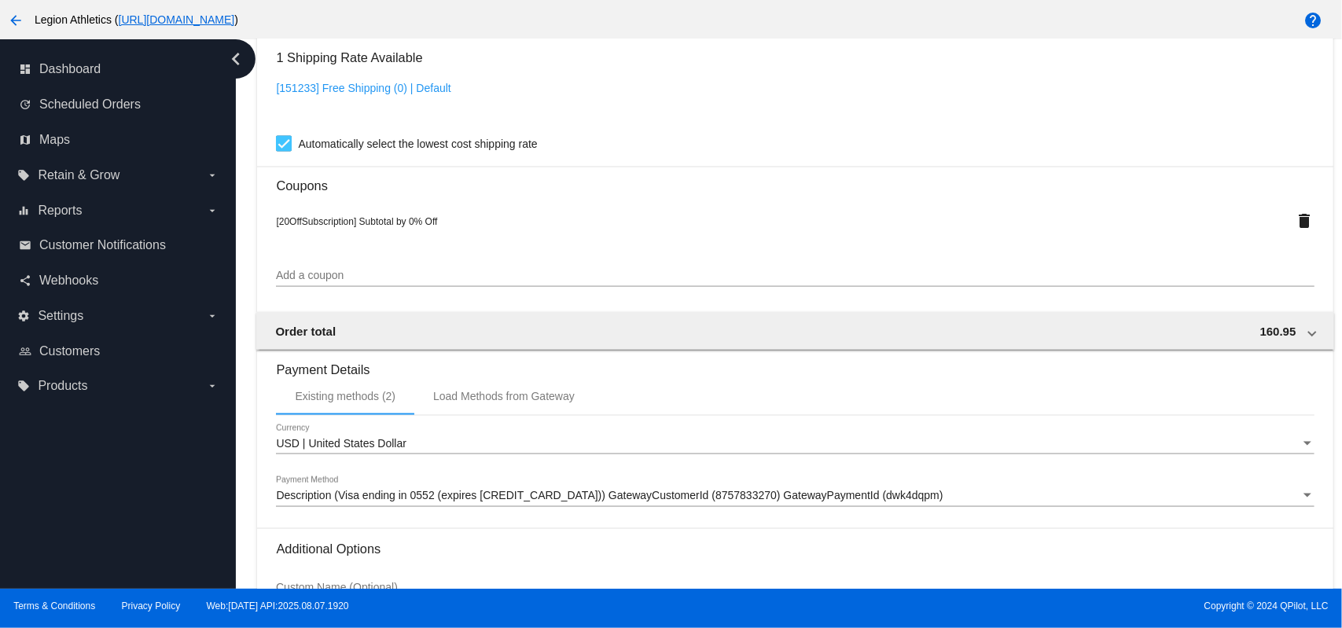
scroll to position [1631, 0]
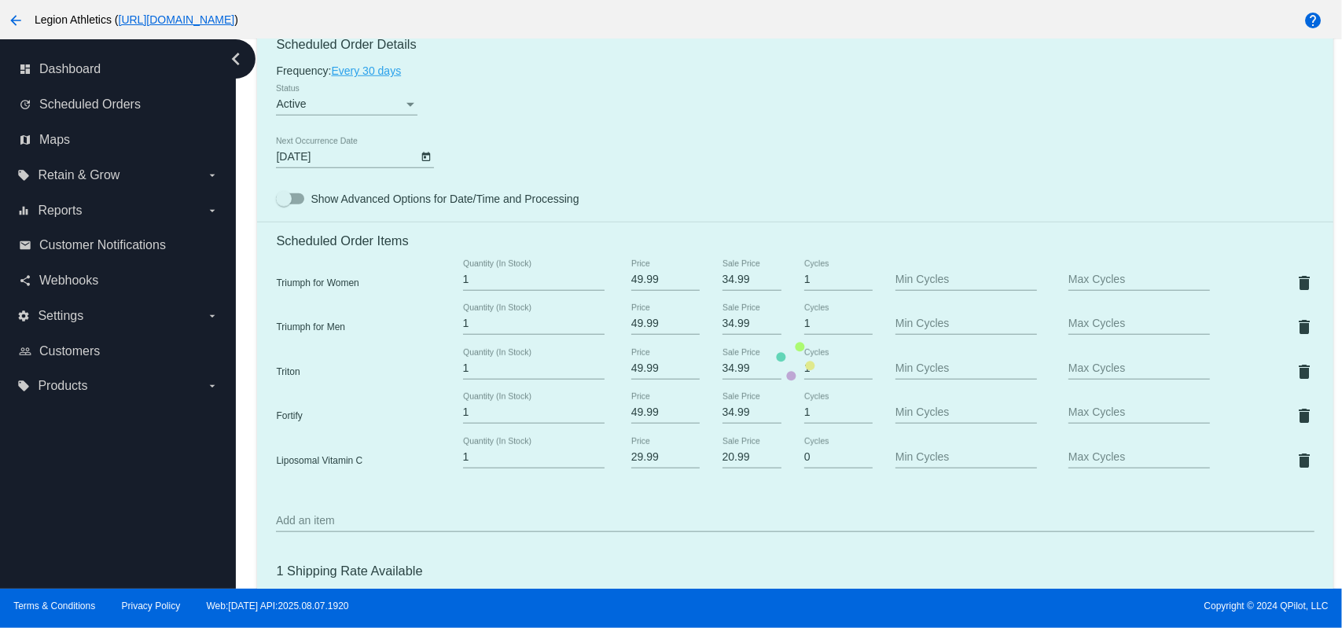
scroll to position [897, 0]
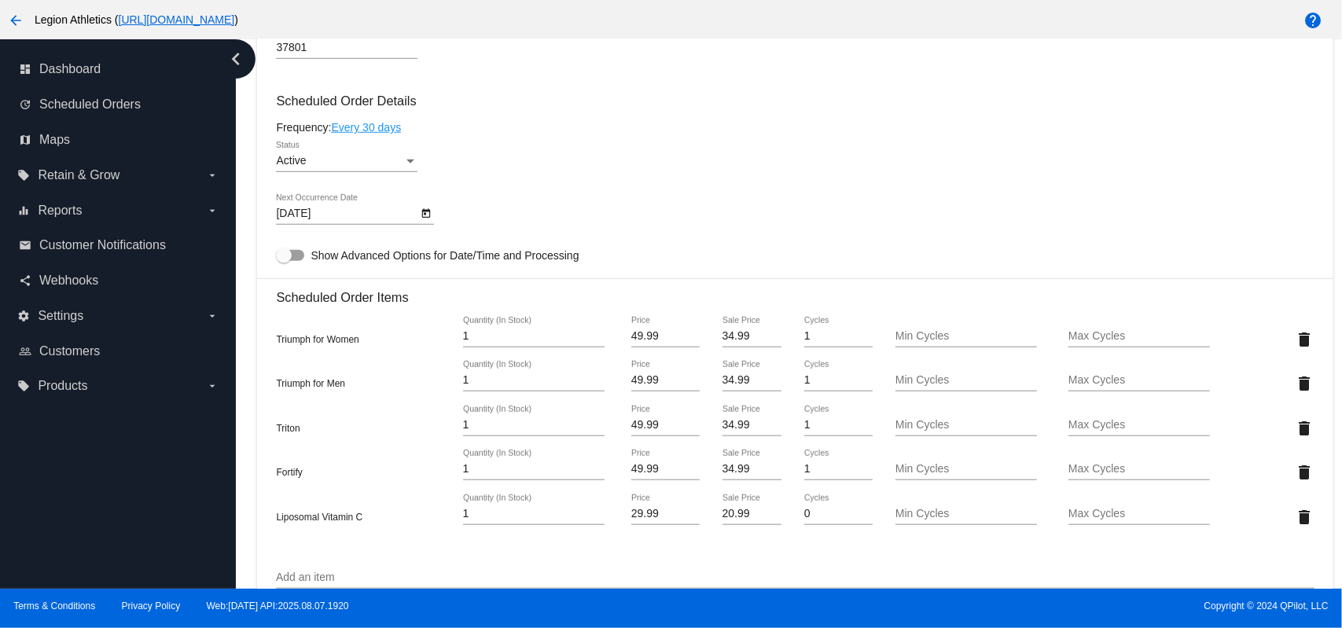
drag, startPoint x: 811, startPoint y: 515, endPoint x: 785, endPoint y: 513, distance: 26.8
click at [795, 515] on div "0 Cycles" at bounding box center [838, 517] width 86 height 45
type input "1"
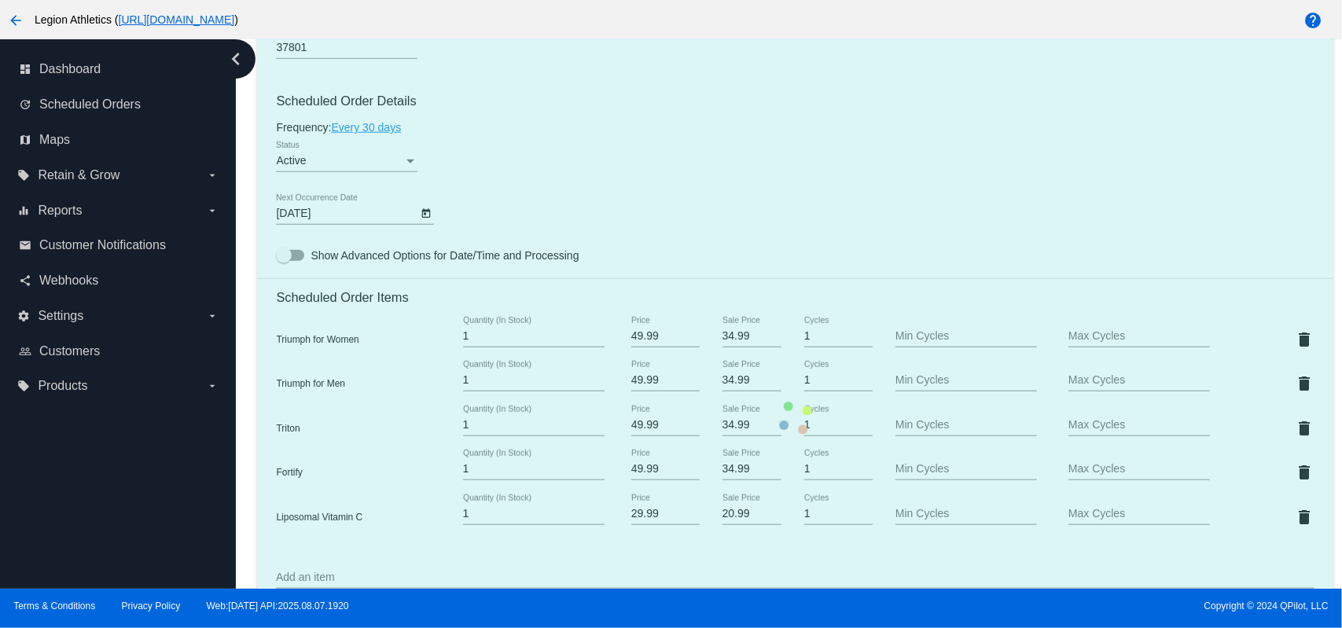
click at [756, 245] on mat-card "Customer 1066476: Daniel Herber herber5176@hotmail.com Customer Shipping Enter …" at bounding box center [795, 418] width 1076 height 1805
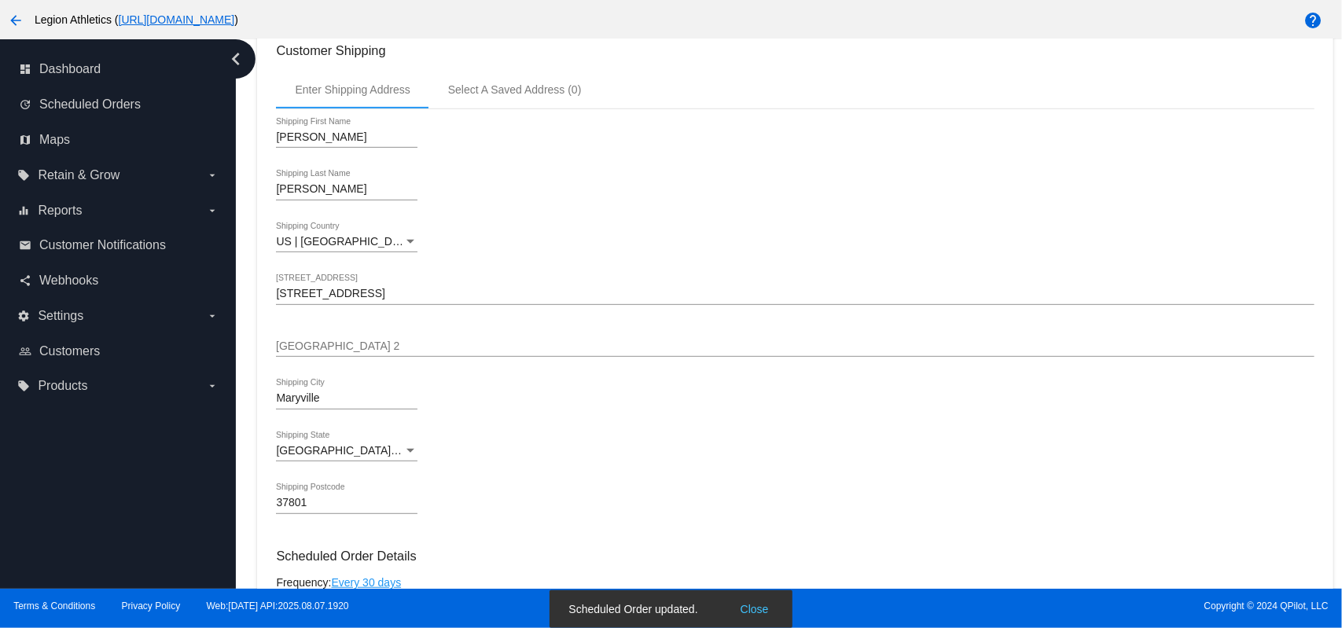
scroll to position [0, 0]
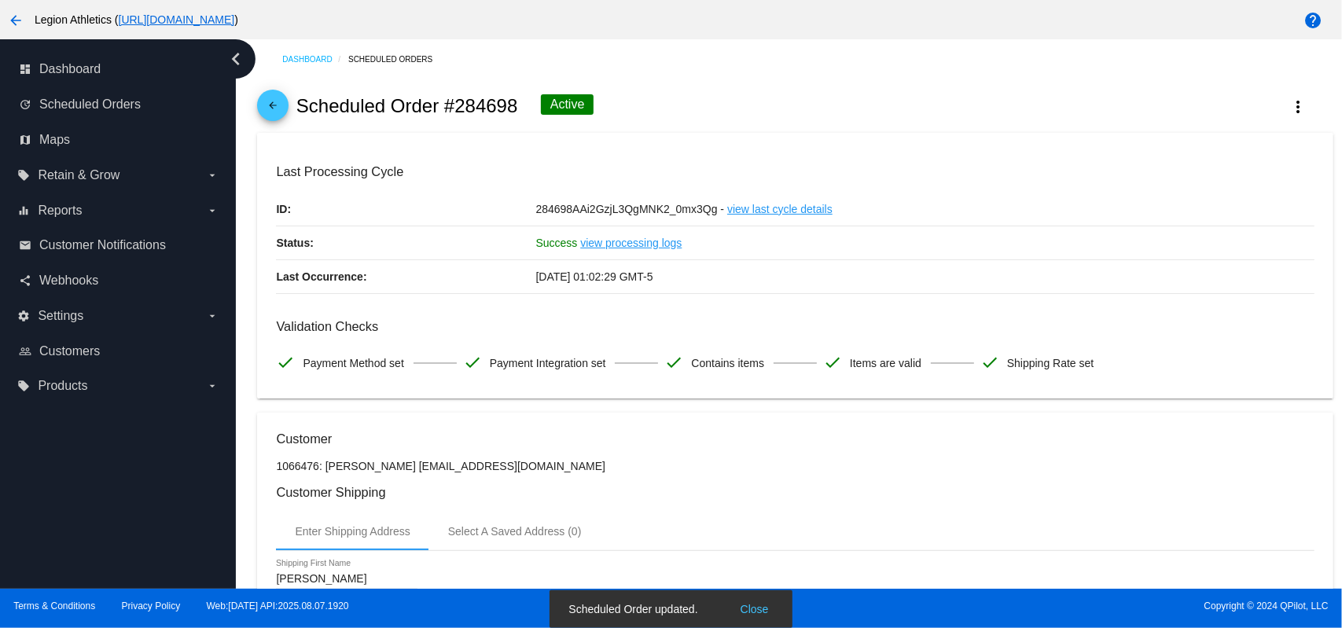
click at [283, 105] on link "arrow_back" at bounding box center [272, 105] width 31 height 31
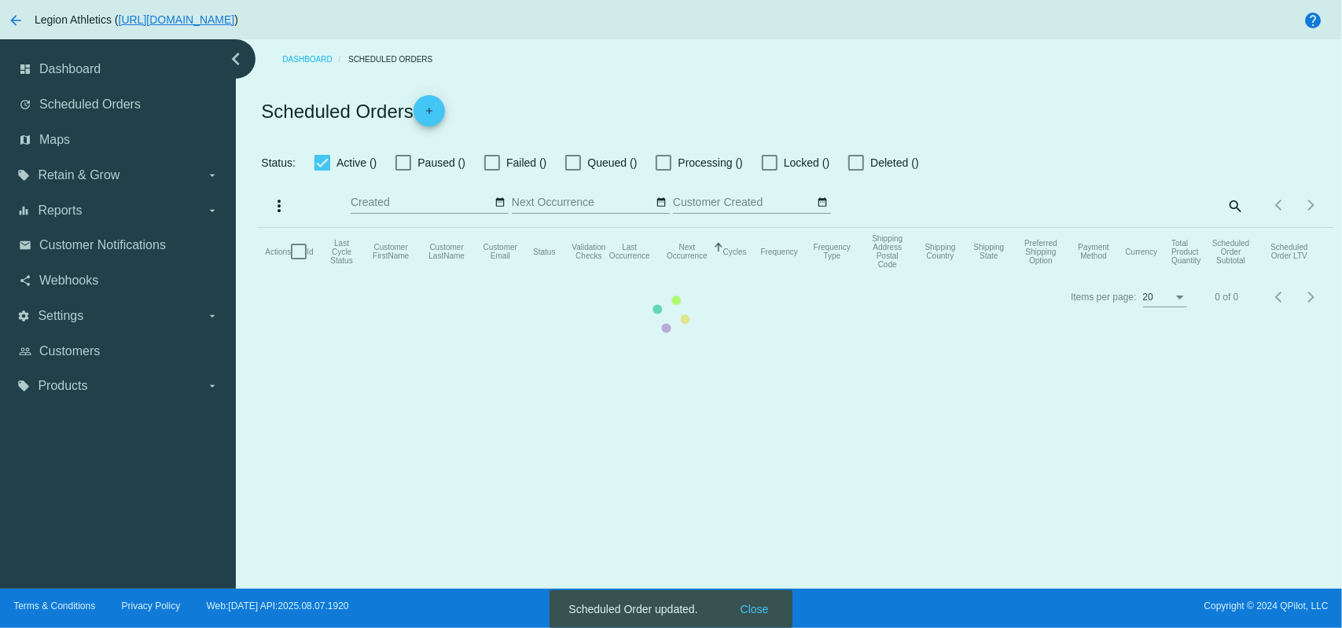
checkbox input "true"
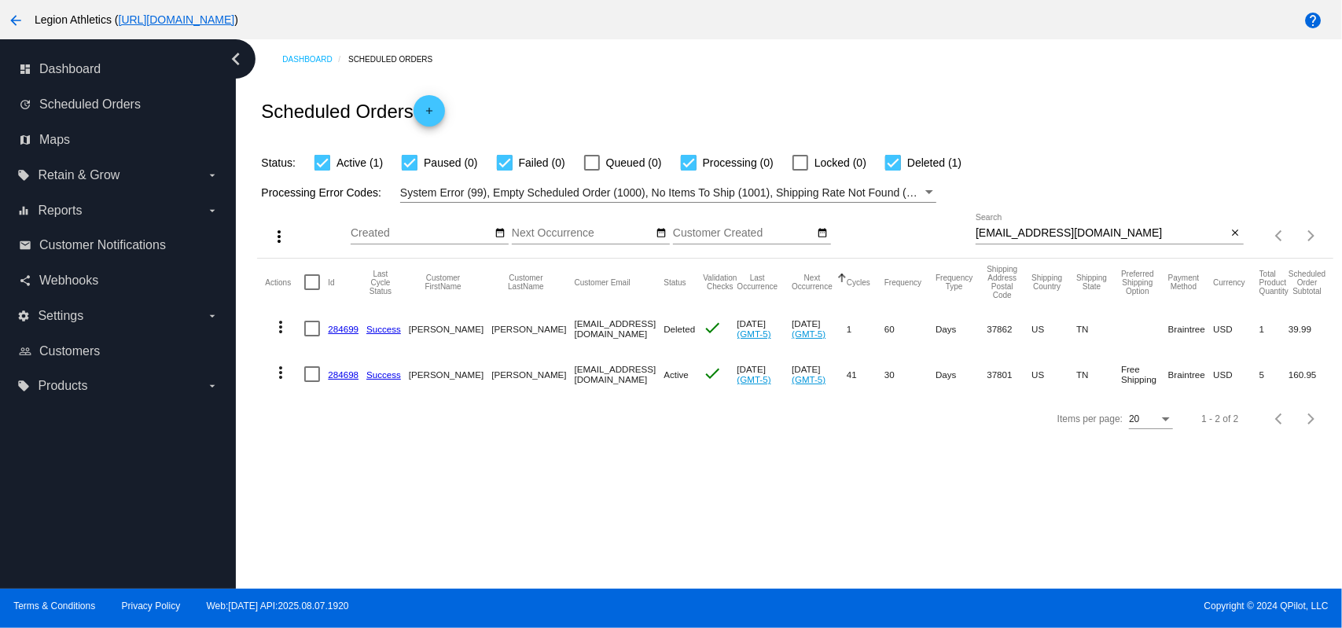
click at [1118, 235] on input "herber5176@hotmail.com" at bounding box center [1102, 233] width 252 height 13
paste input "cassandra.kinnamon@g"
type input "cassandra.kinnamon@gmail.com"
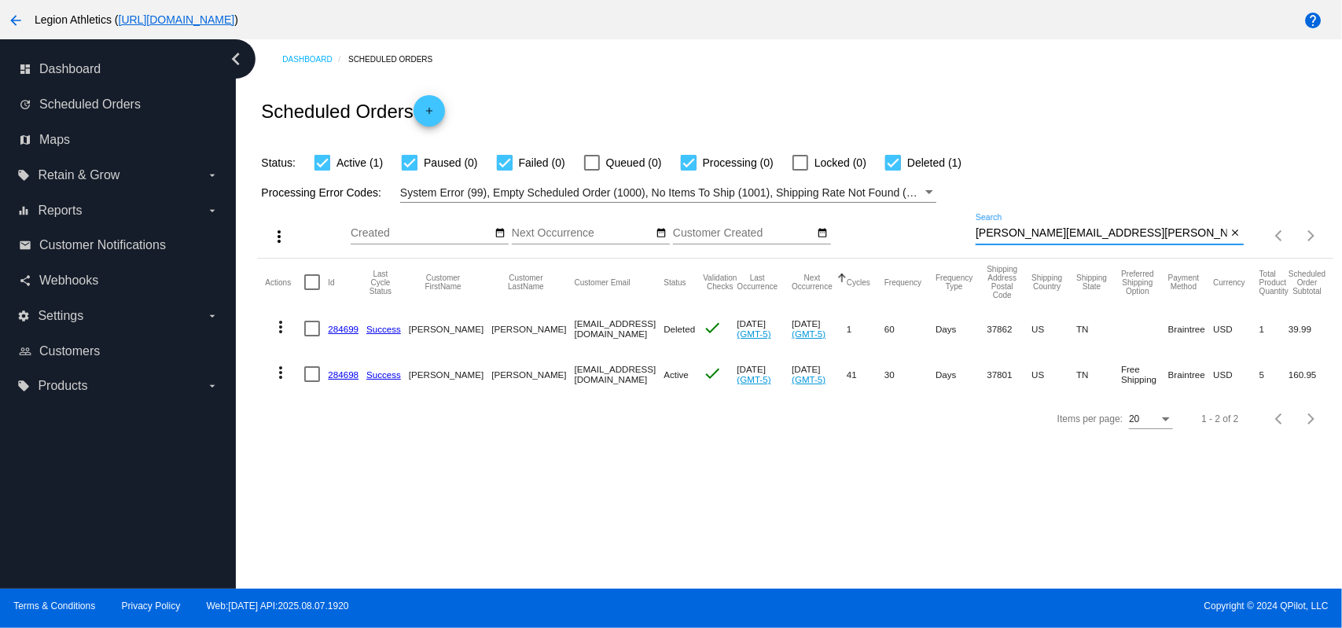
click at [958, 67] on div "Dashboard Scheduled Orders" at bounding box center [807, 59] width 1050 height 24
